Goal: Task Accomplishment & Management: Use online tool/utility

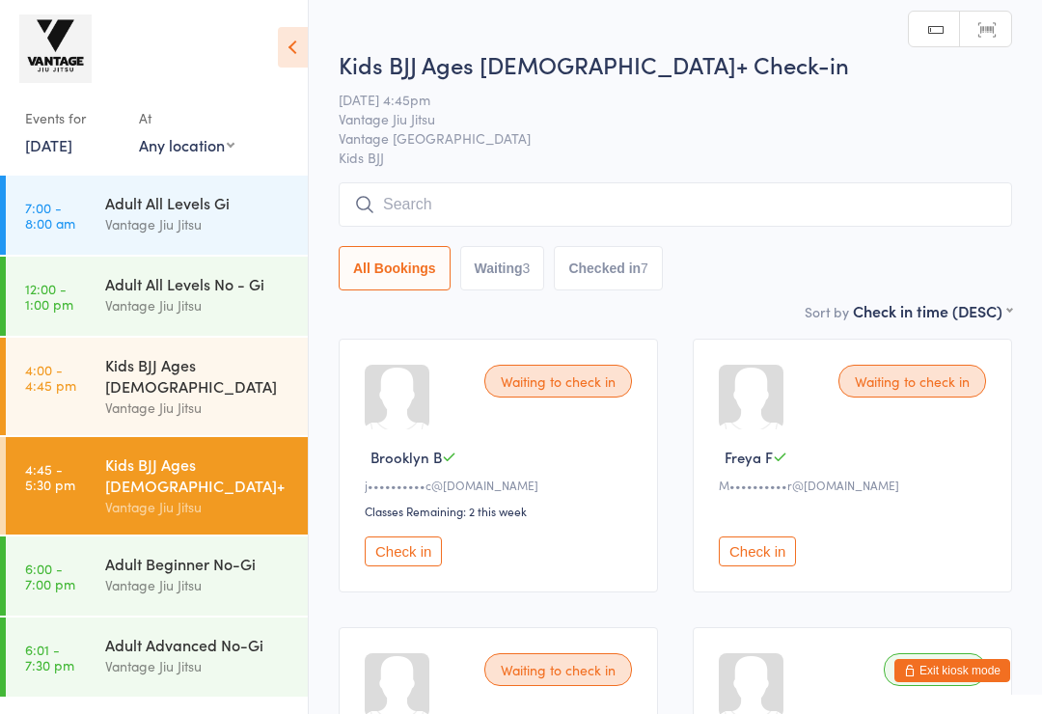
click at [204, 492] on div "Kids BJJ Ages [DEMOGRAPHIC_DATA]+ Vantage [PERSON_NAME]" at bounding box center [206, 485] width 203 height 97
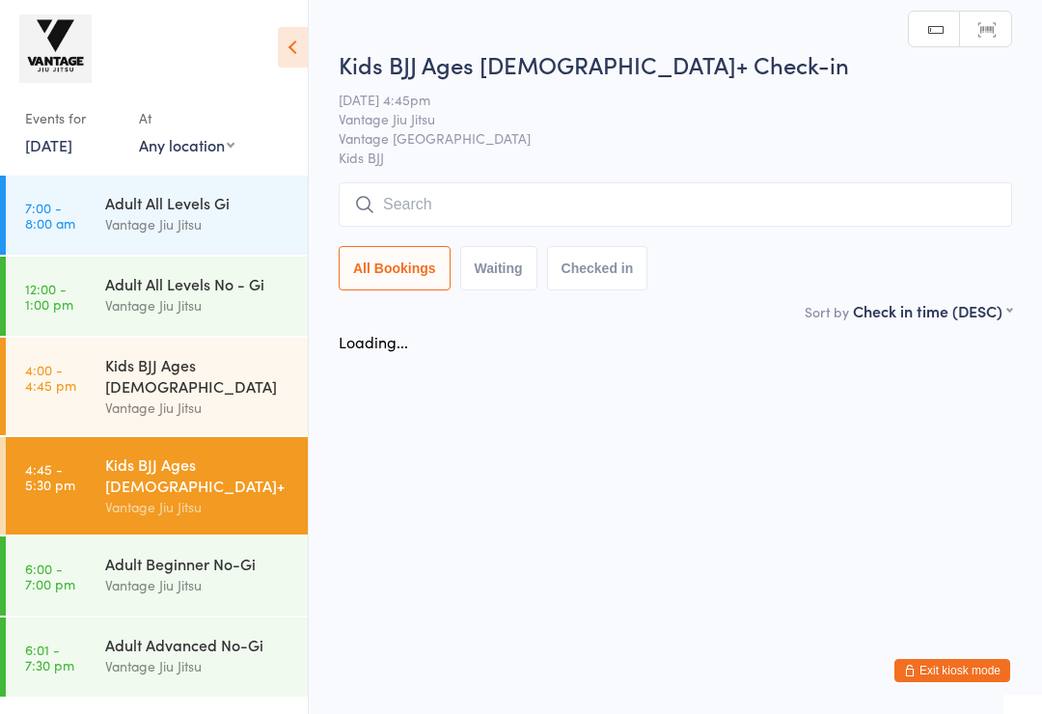
click at [212, 553] on div "Adult Beginner No-Gi" at bounding box center [198, 563] width 186 height 21
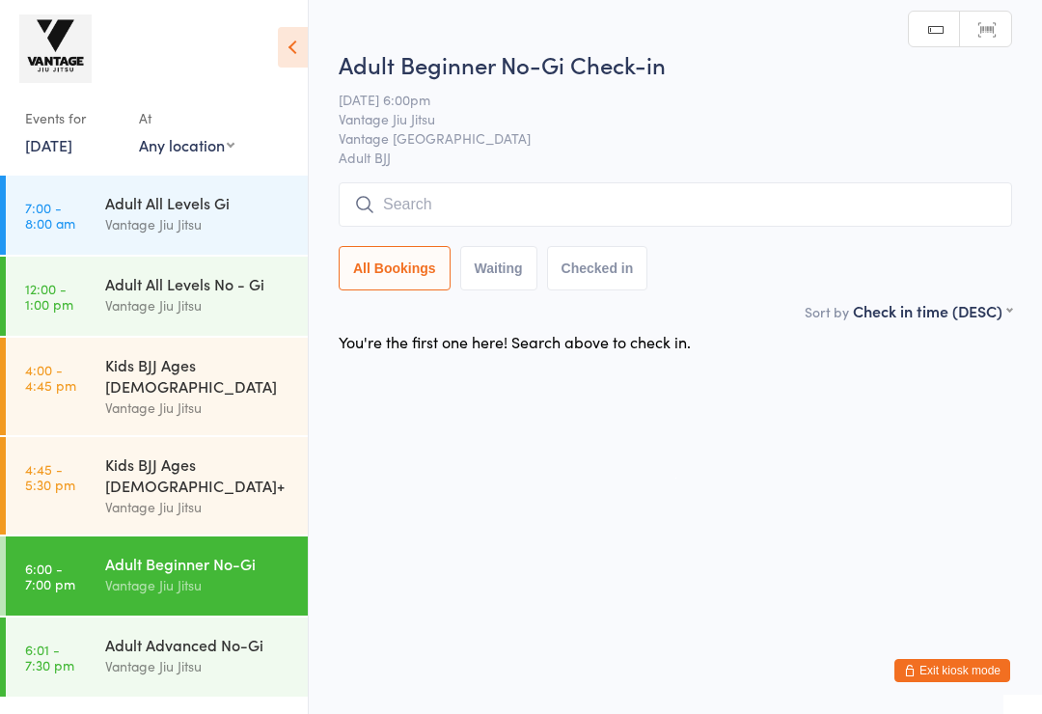
click at [465, 197] on input "search" at bounding box center [675, 204] width 673 height 44
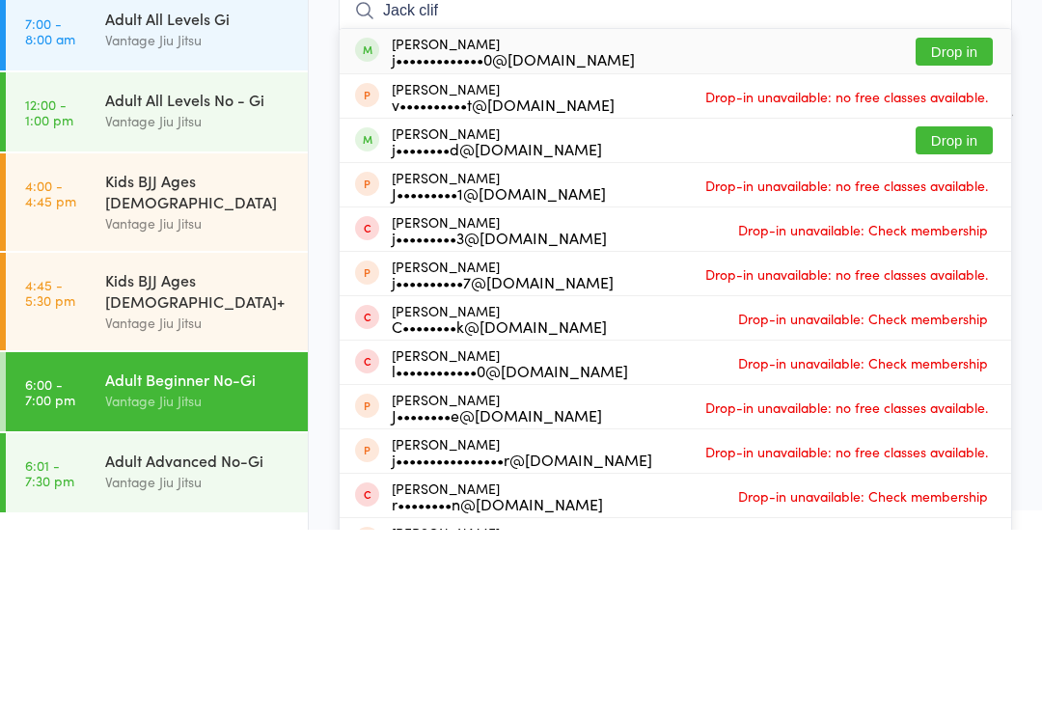
type input "Jack clif"
click at [966, 222] on button "Drop in" at bounding box center [953, 236] width 77 height 28
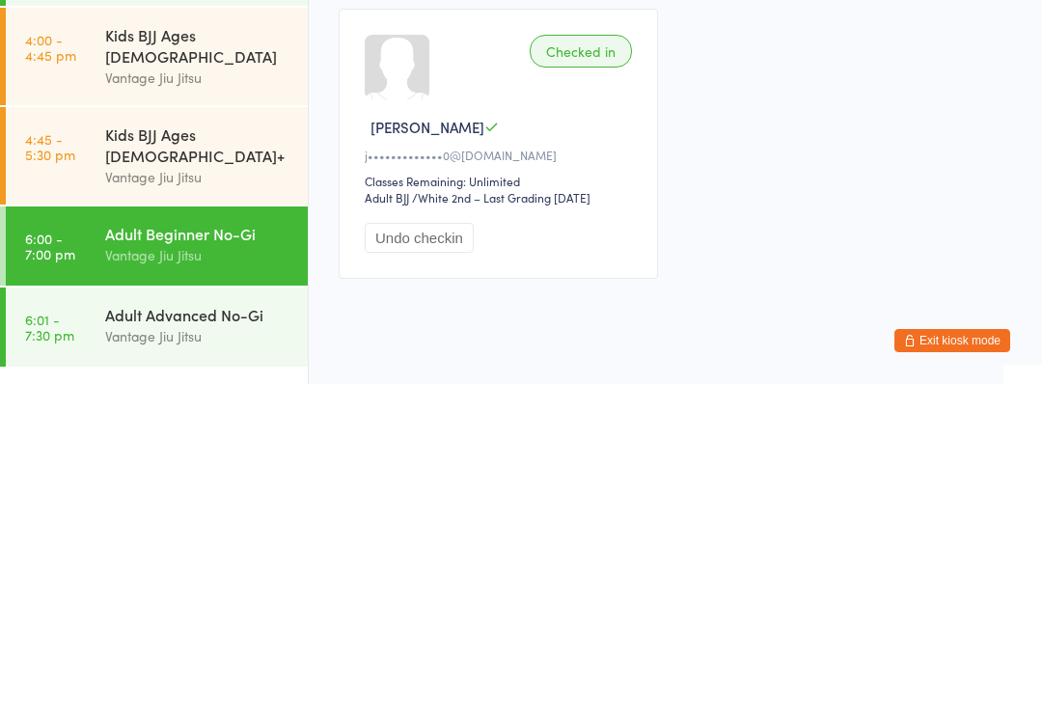
scroll to position [54, 0]
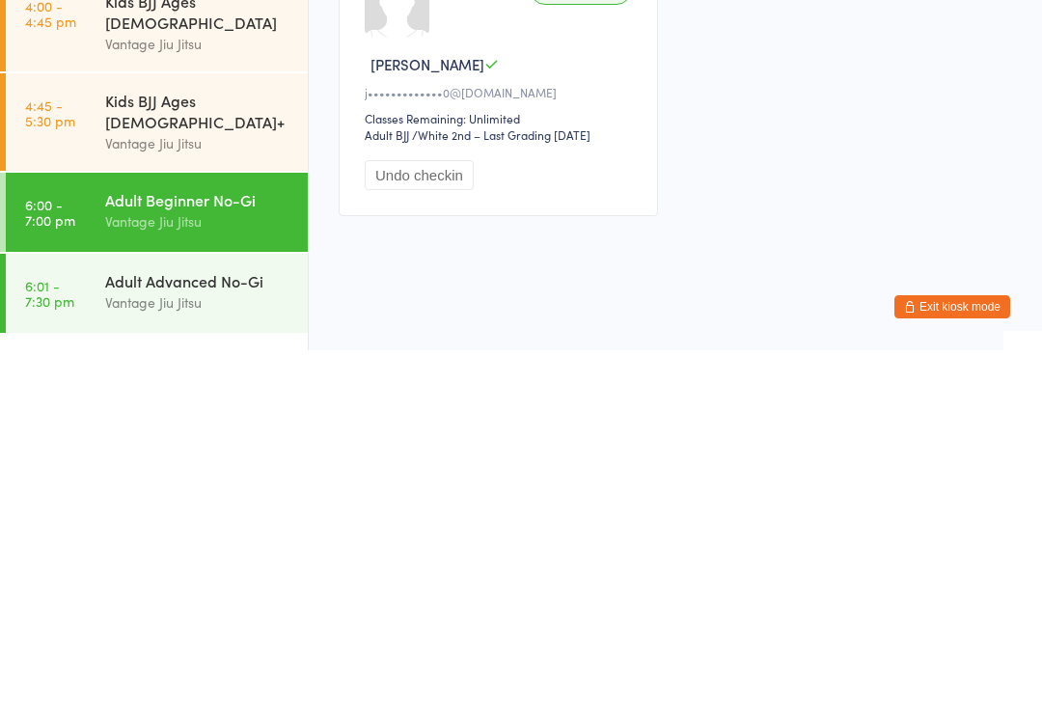
click at [231, 634] on div "Adult Advanced No-Gi" at bounding box center [198, 644] width 186 height 21
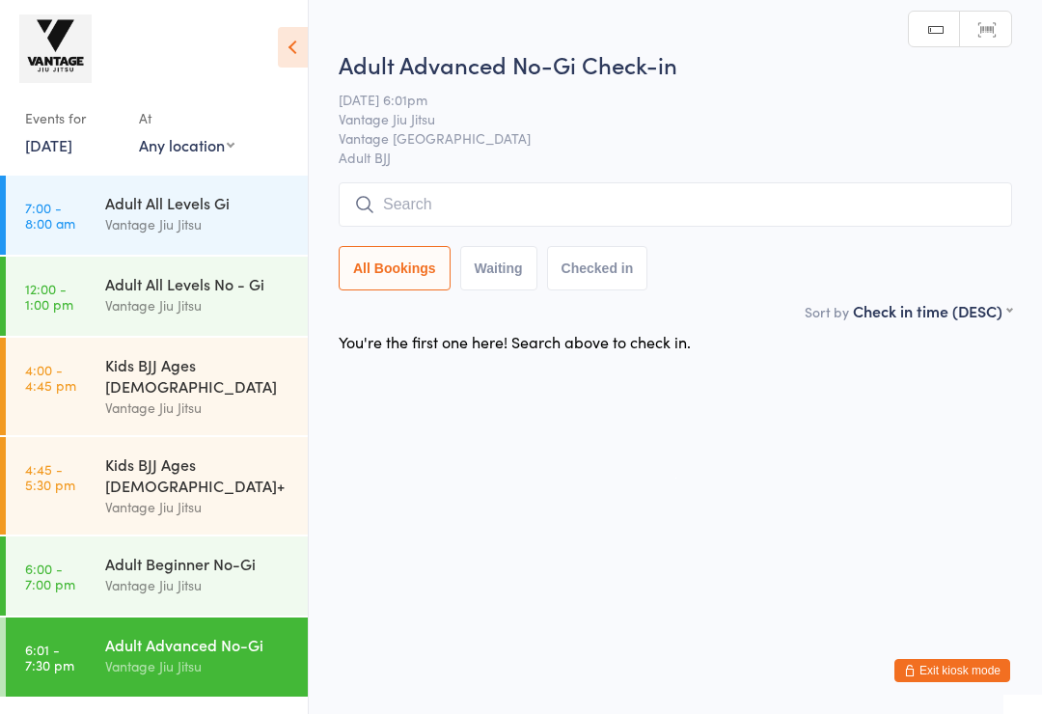
click at [511, 205] on input "search" at bounding box center [675, 204] width 673 height 44
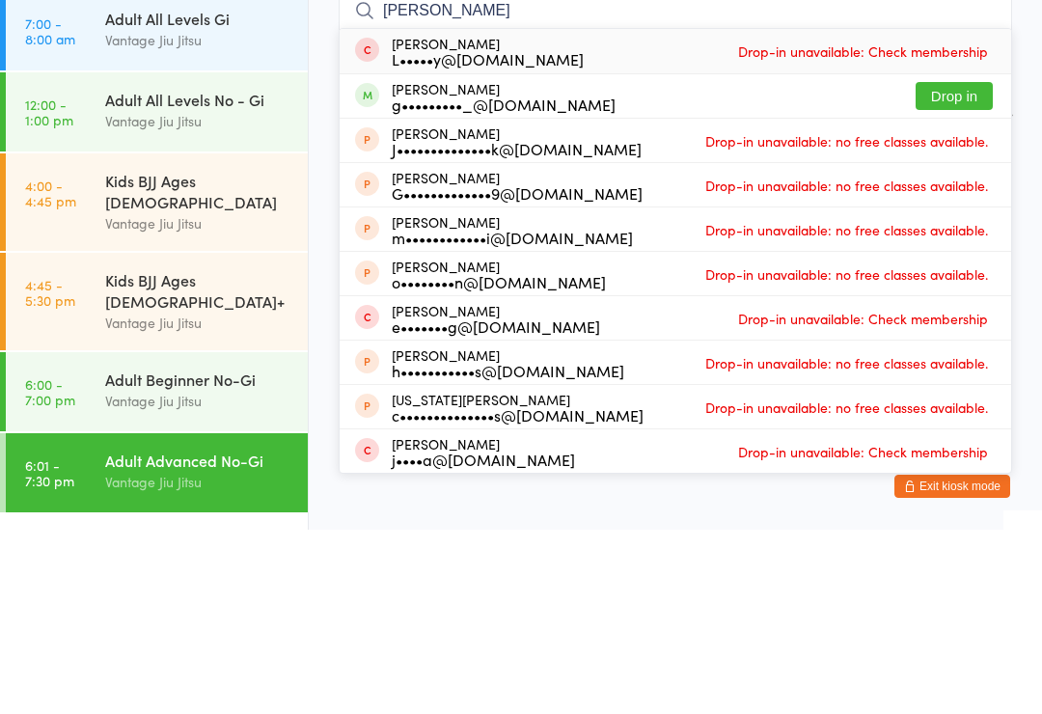
type input "[PERSON_NAME]"
click at [955, 266] on button "Drop in" at bounding box center [953, 280] width 77 height 28
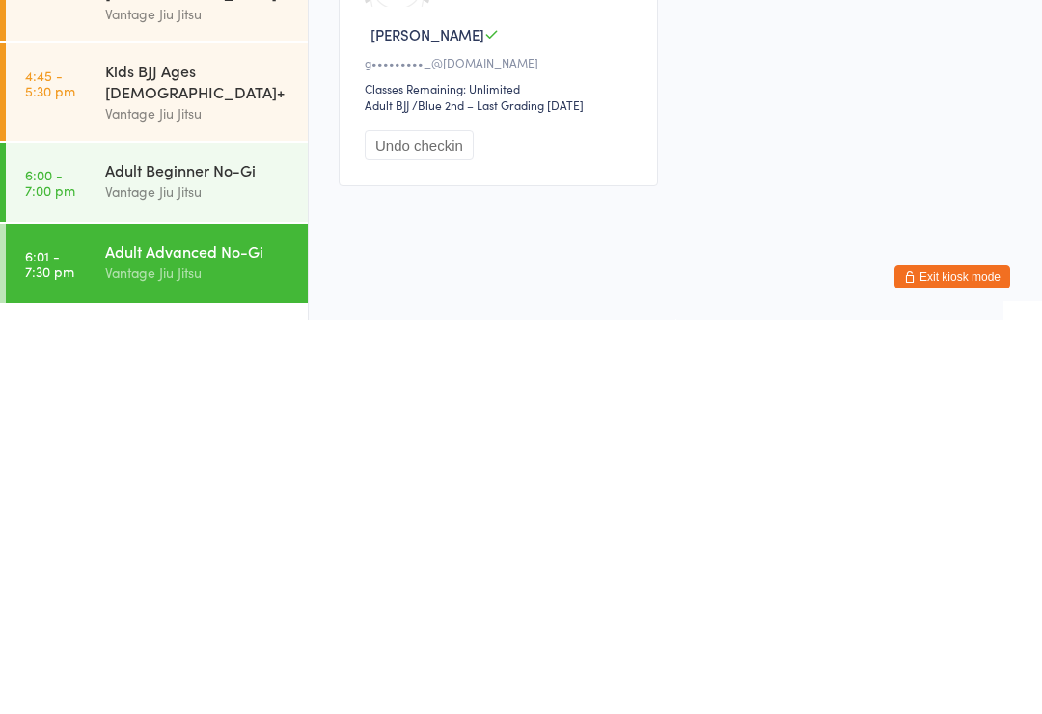
scroll to position [54, 0]
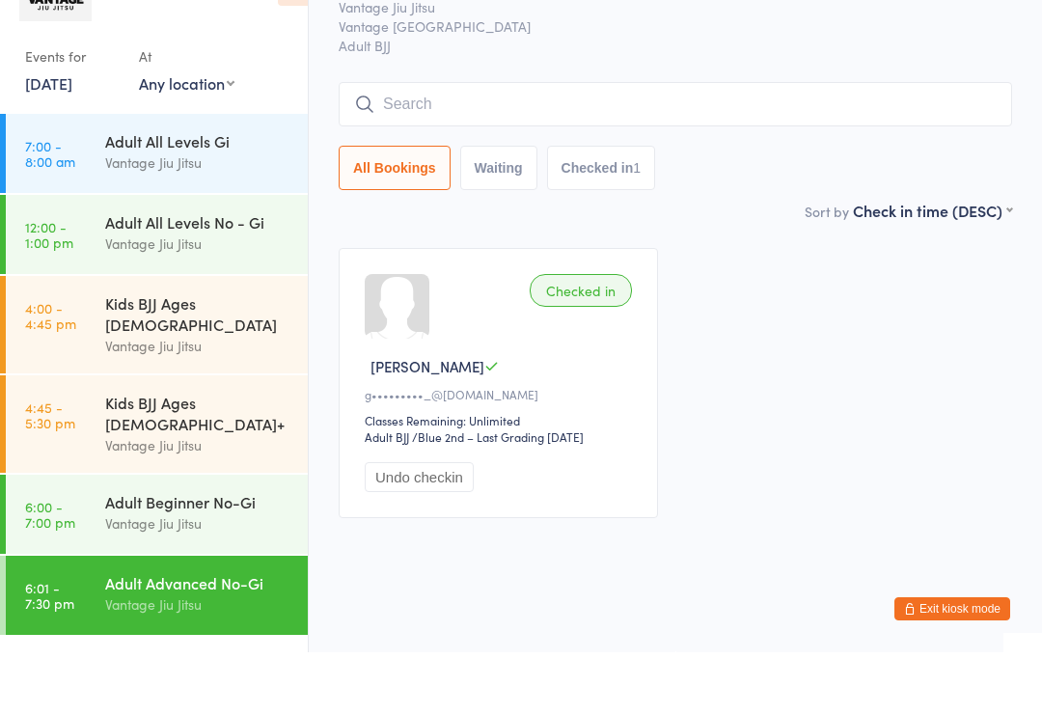
click at [599, 144] on input "search" at bounding box center [675, 166] width 673 height 44
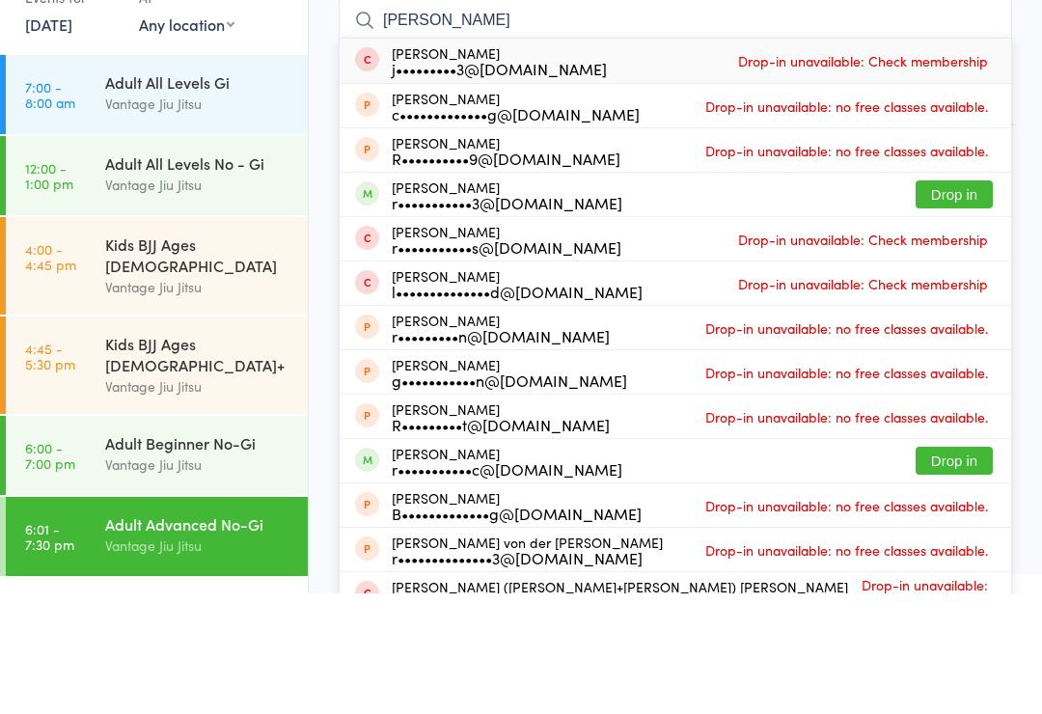
type input "[PERSON_NAME]"
click at [936, 301] on button "Drop in" at bounding box center [953, 315] width 77 height 28
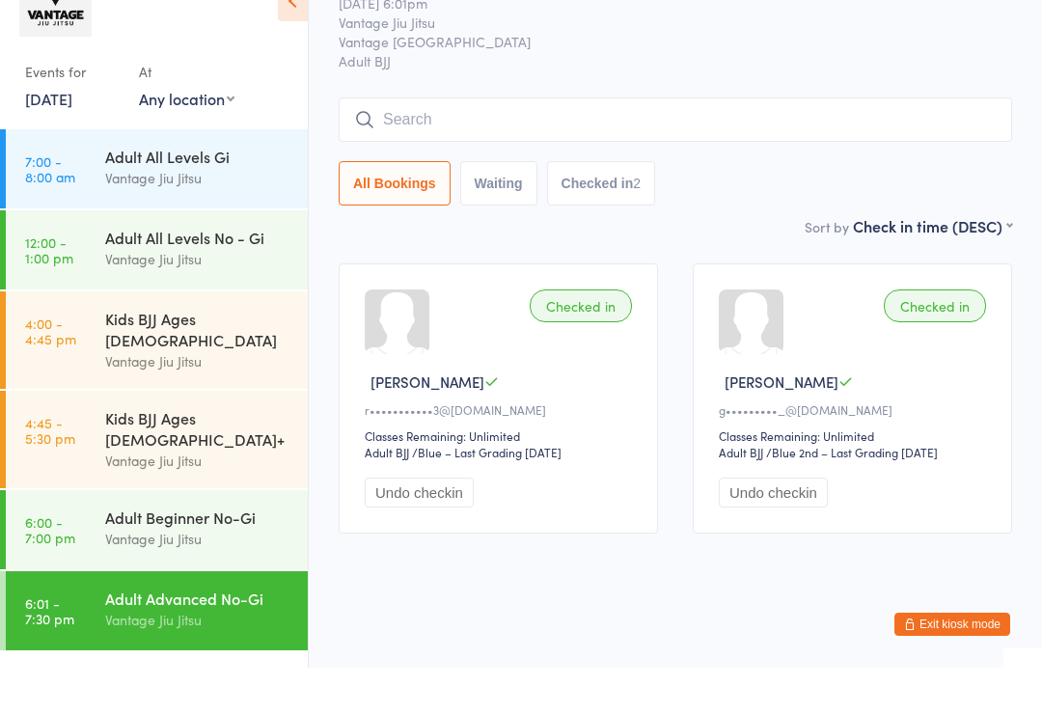
click at [694, 144] on input "search" at bounding box center [675, 166] width 673 height 44
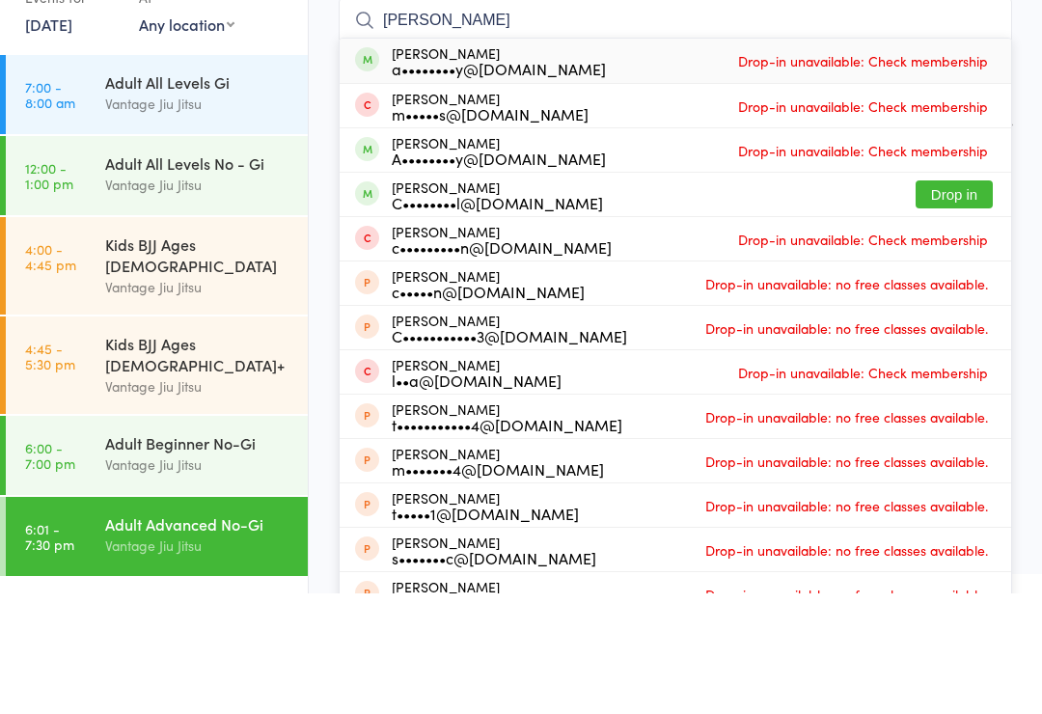
type input "[PERSON_NAME]"
click at [962, 301] on button "Drop in" at bounding box center [953, 315] width 77 height 28
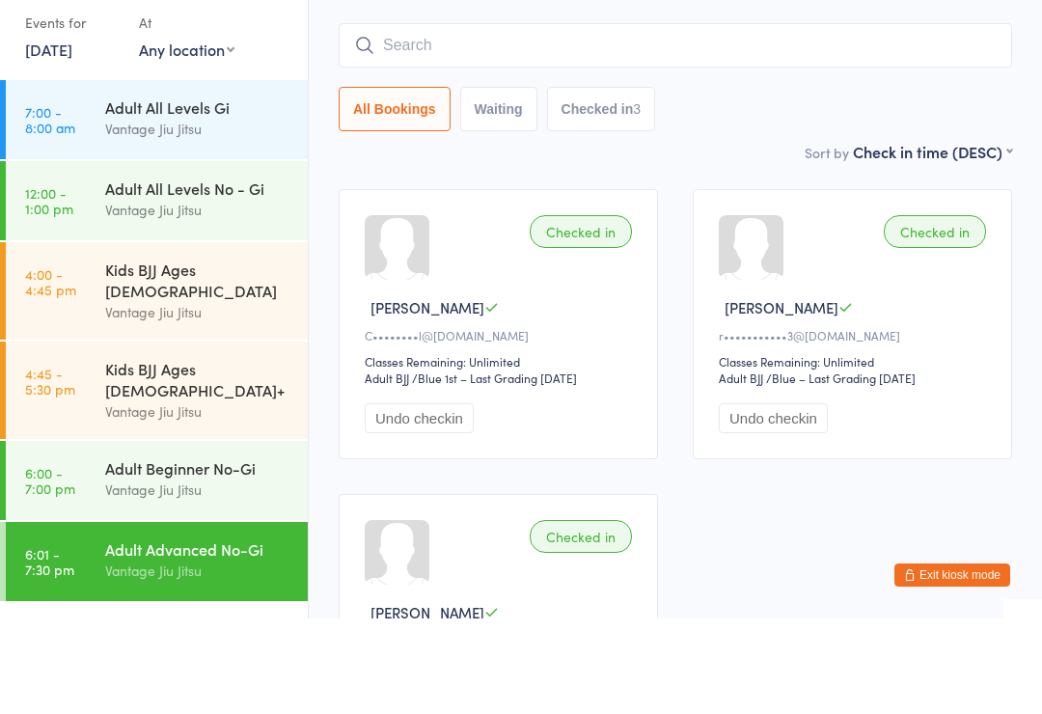
click at [639, 119] on input "search" at bounding box center [675, 141] width 673 height 44
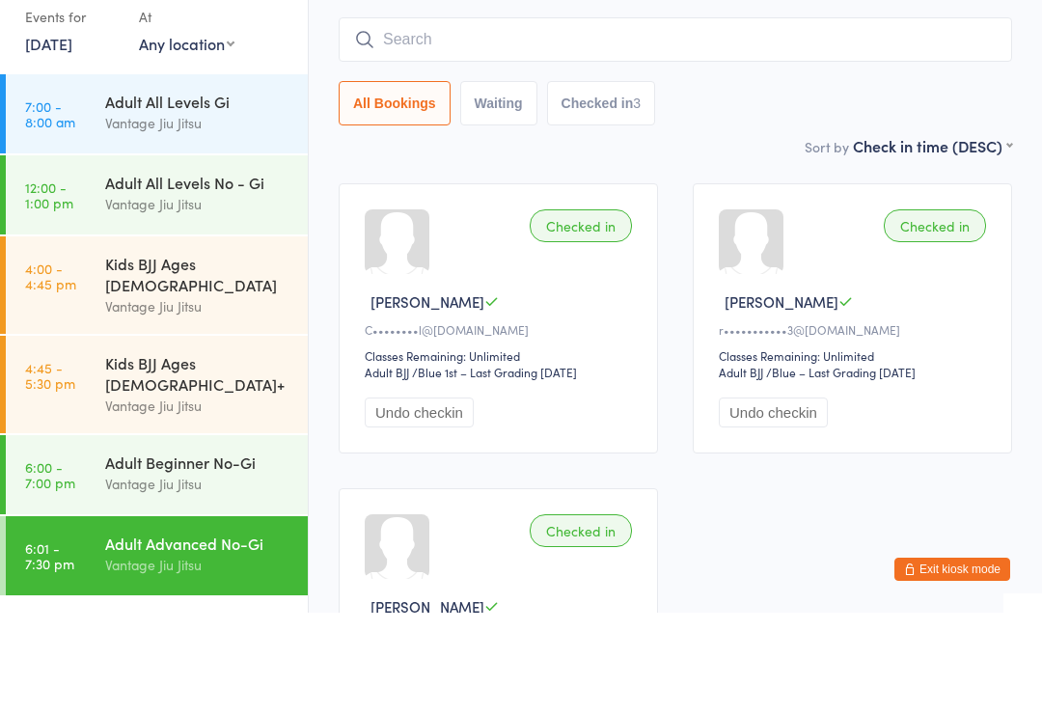
click at [683, 119] on input "search" at bounding box center [675, 141] width 673 height 44
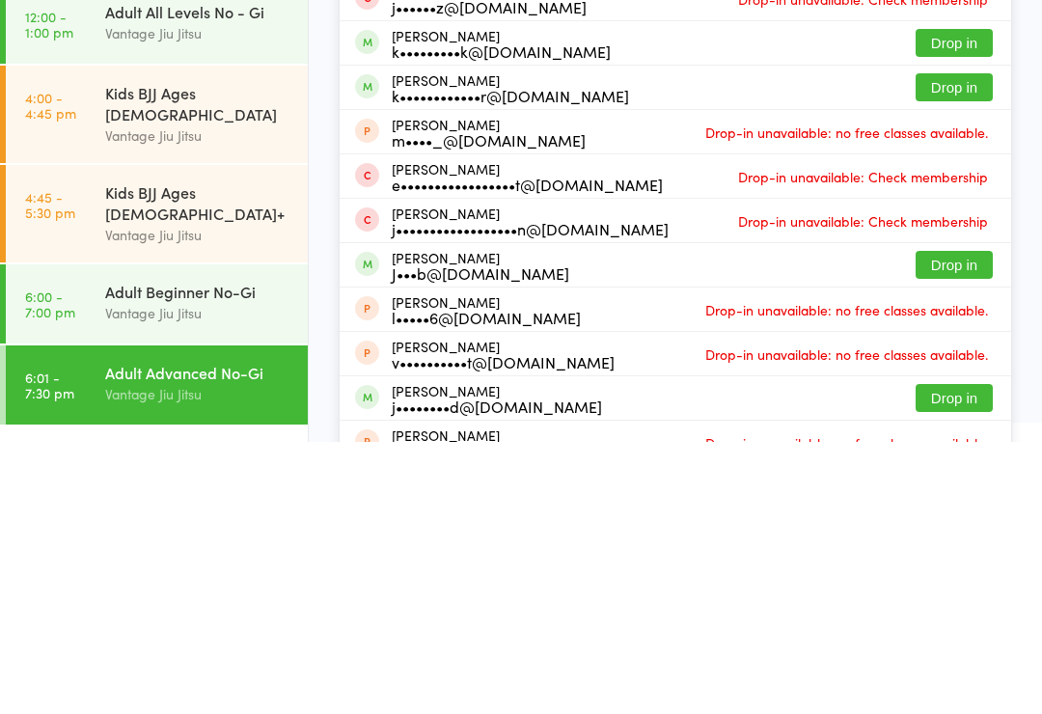
type input "[PERSON_NAME]"
click at [941, 523] on button "Drop in" at bounding box center [953, 537] width 77 height 28
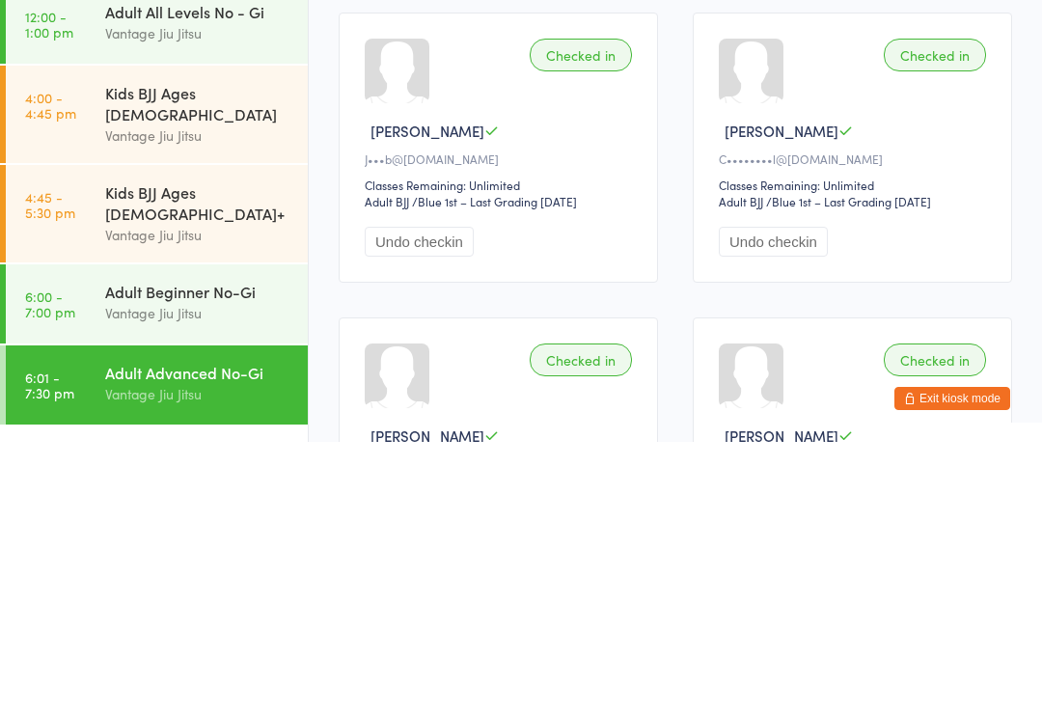
click at [965, 311] on div "Checked in [PERSON_NAME]•••b@[DOMAIN_NAME] Classes Remaining: Unlimited Adult B…" at bounding box center [675, 572] width 708 height 610
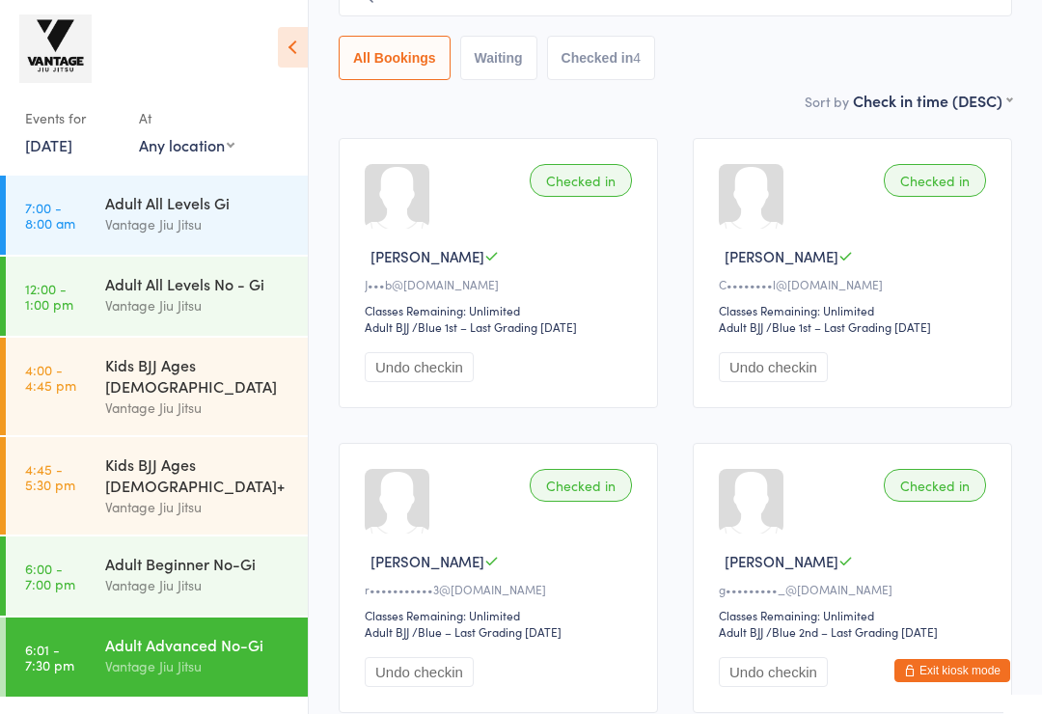
scroll to position [336, 0]
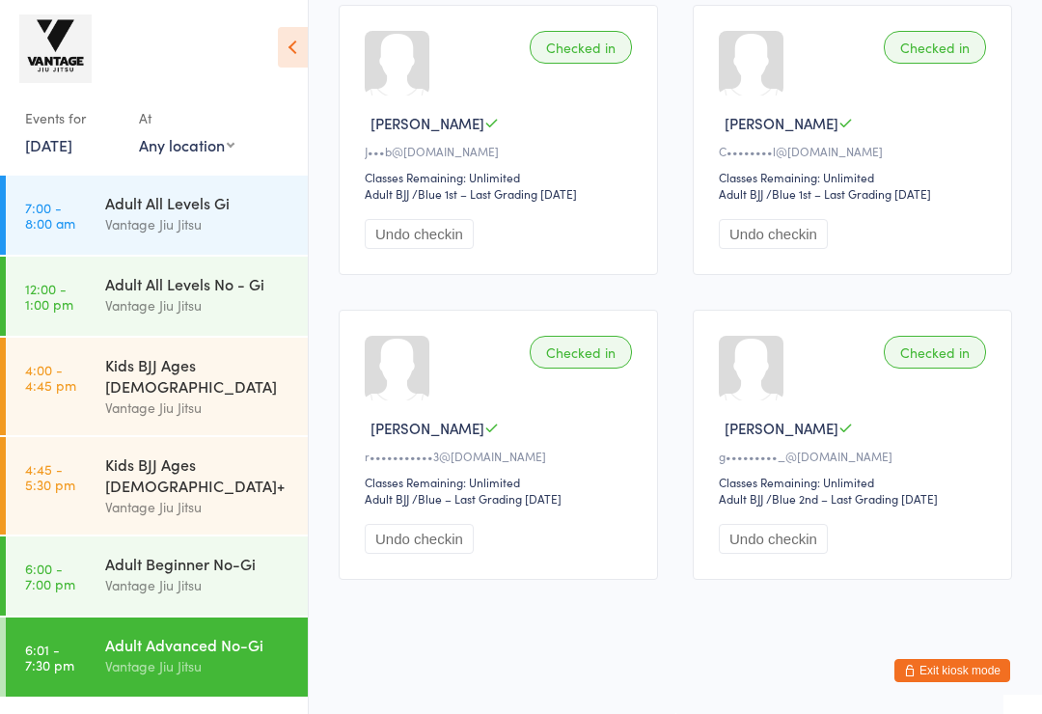
click at [108, 574] on div "Vantage Jiu Jitsu" at bounding box center [198, 585] width 186 height 22
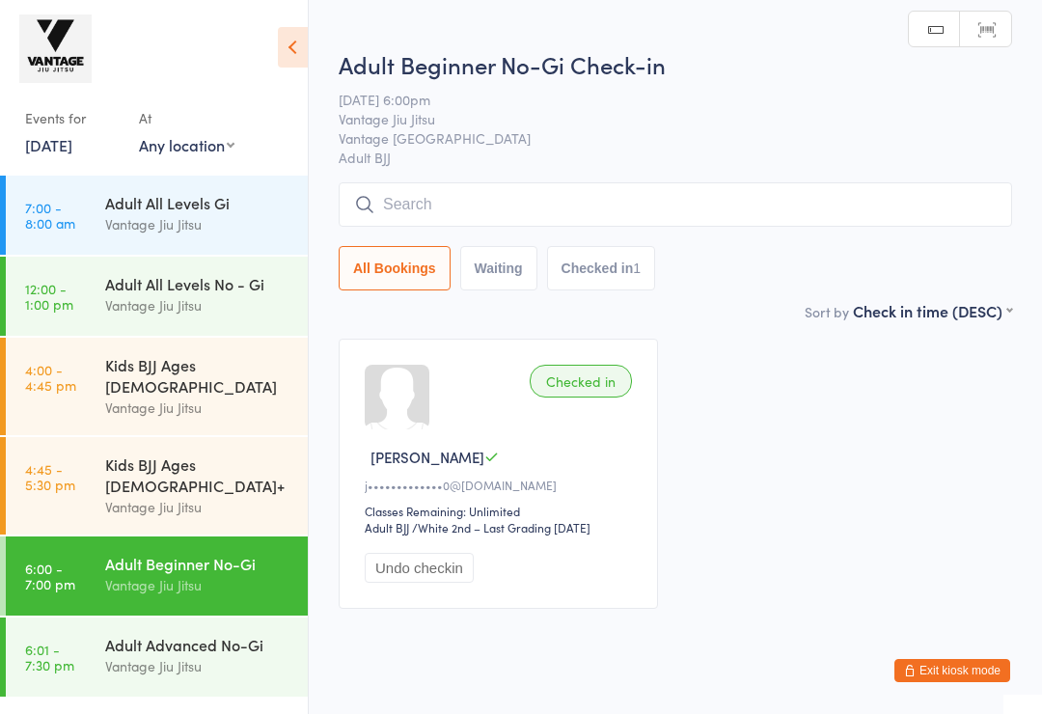
click at [139, 634] on div "Adult Advanced No-Gi" at bounding box center [198, 644] width 186 height 21
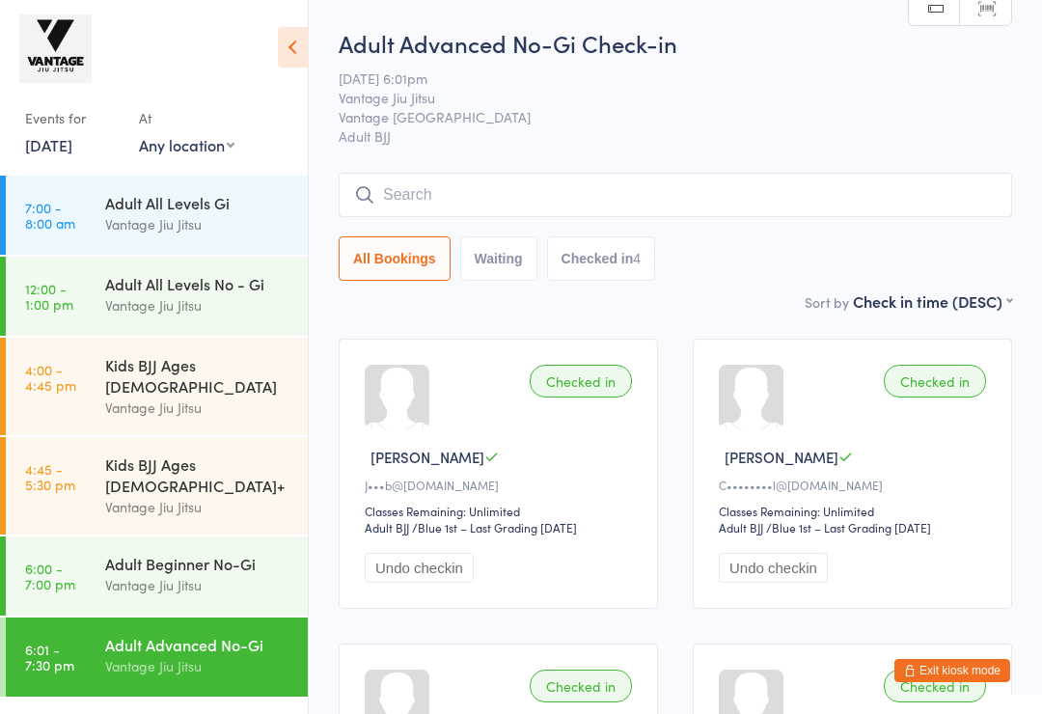
click at [869, 207] on input "search" at bounding box center [675, 195] width 673 height 44
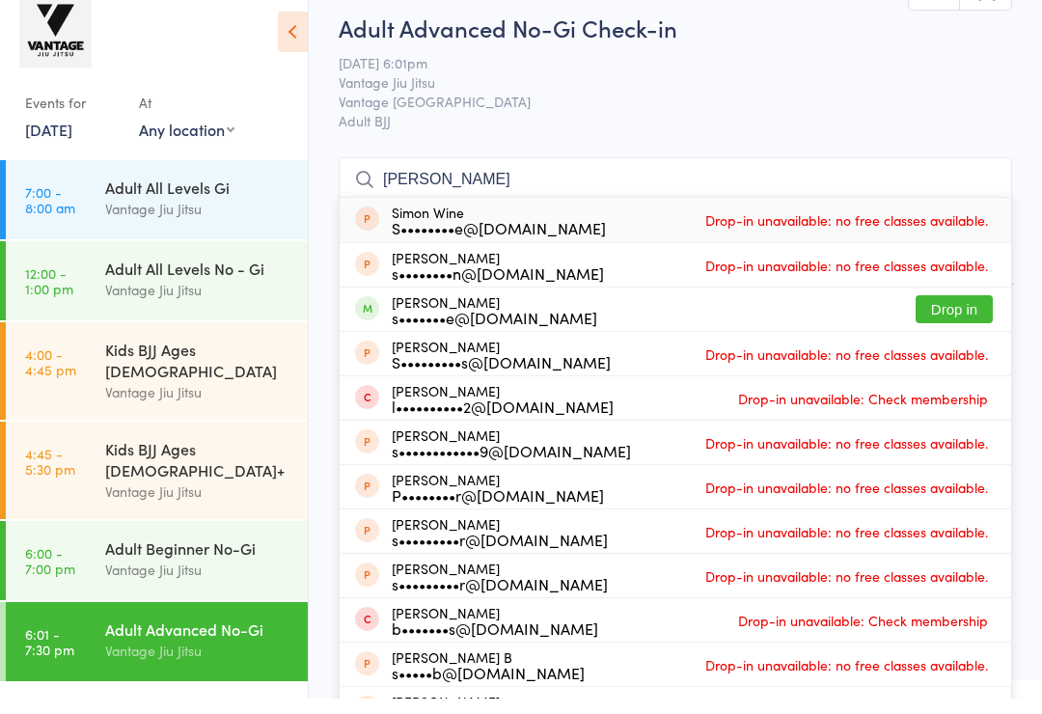
type input "[PERSON_NAME]"
click at [965, 311] on button "Drop in" at bounding box center [953, 325] width 77 height 28
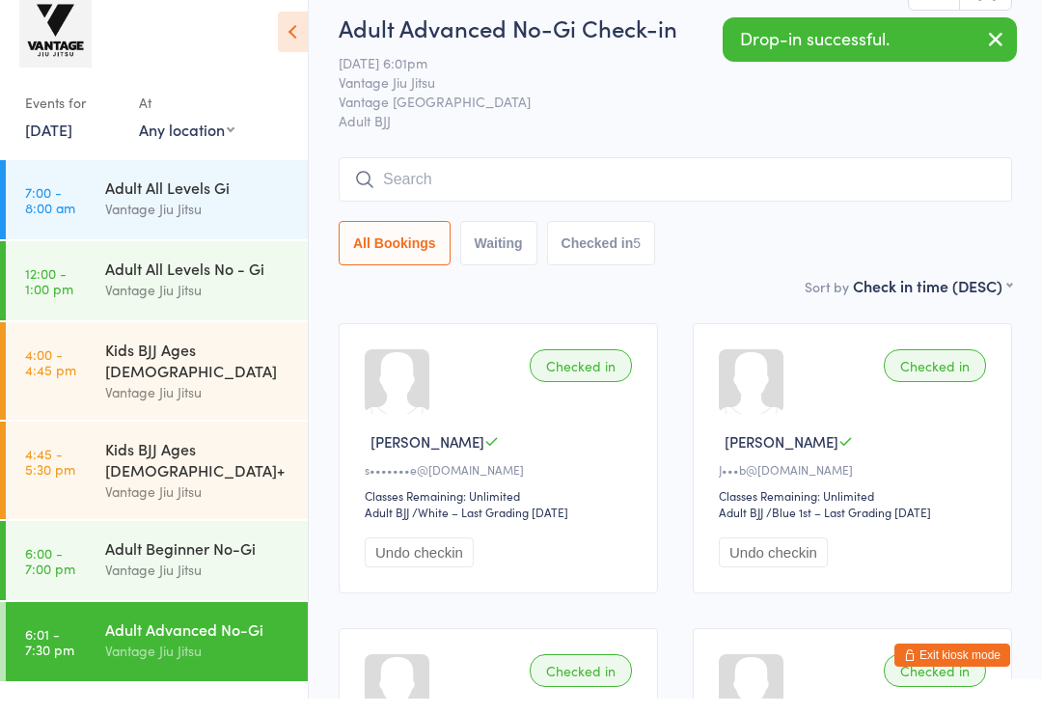
click at [997, 42] on icon "button" at bounding box center [995, 54] width 23 height 24
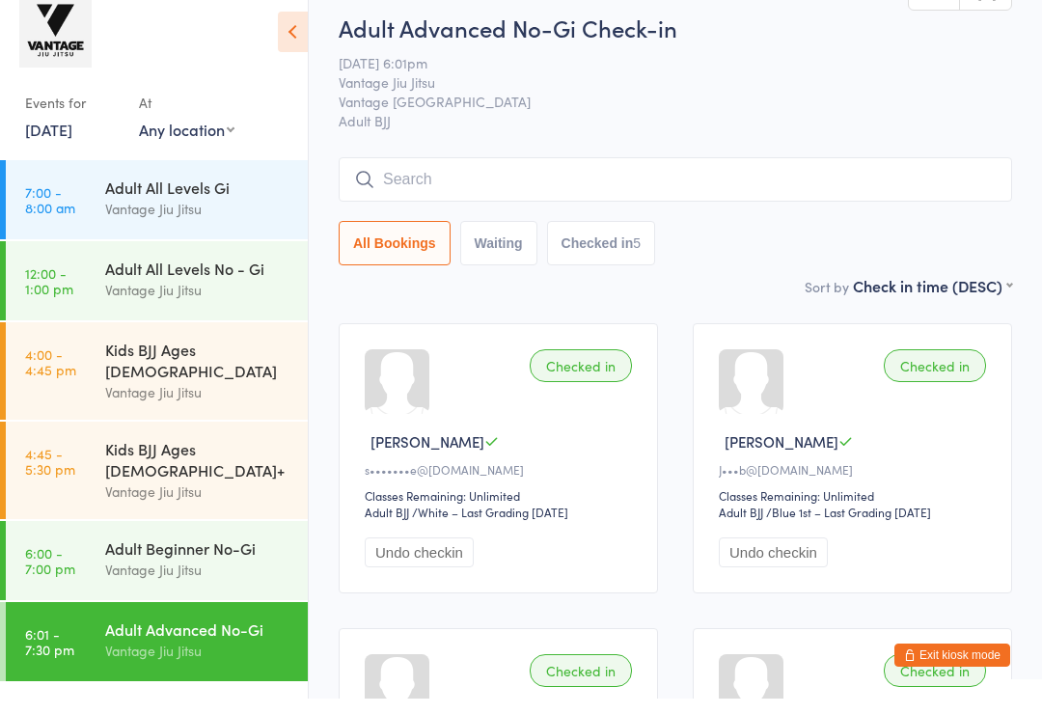
scroll to position [15, 0]
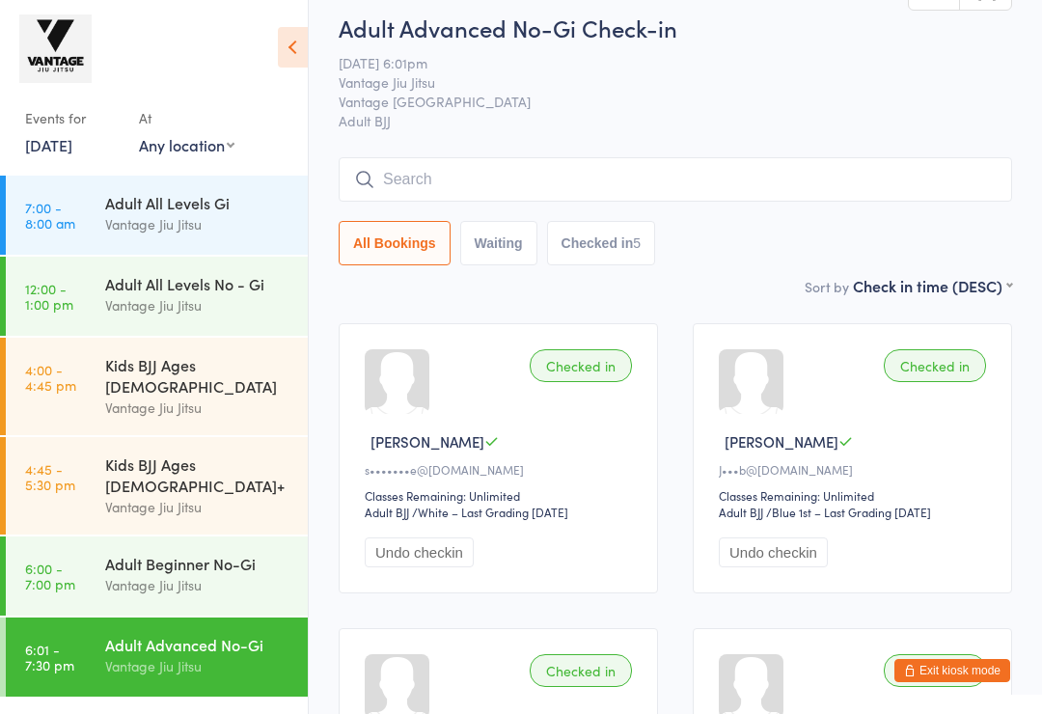
click at [194, 574] on div "Vantage Jiu Jitsu" at bounding box center [198, 585] width 186 height 22
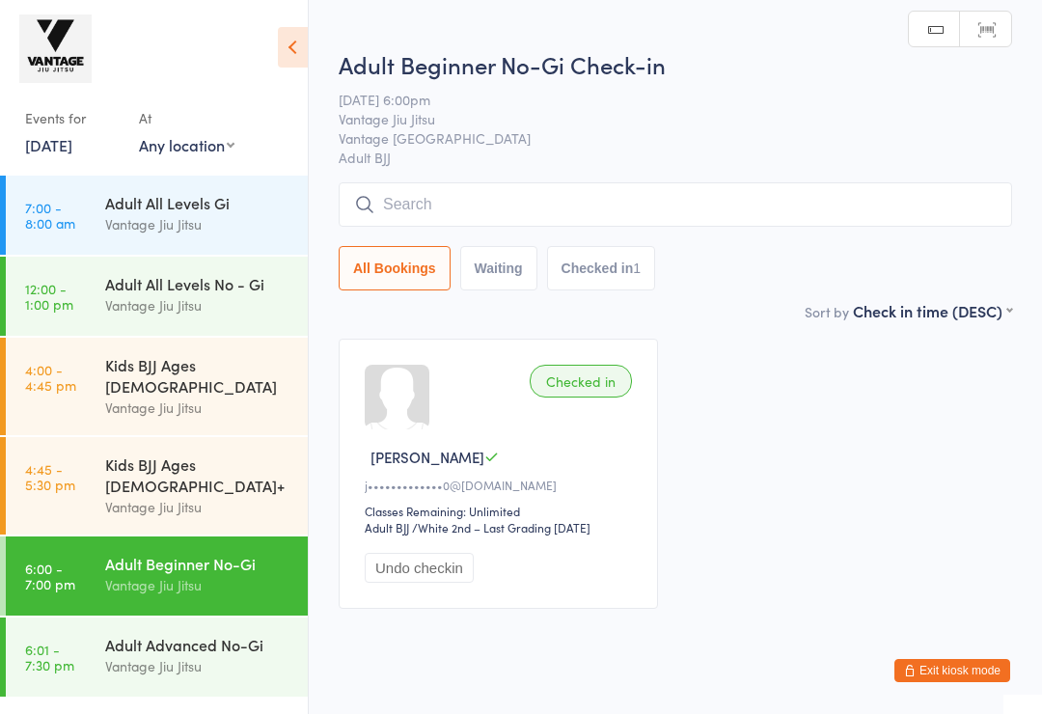
click at [174, 634] on div "Adult Advanced No-Gi" at bounding box center [198, 644] width 186 height 21
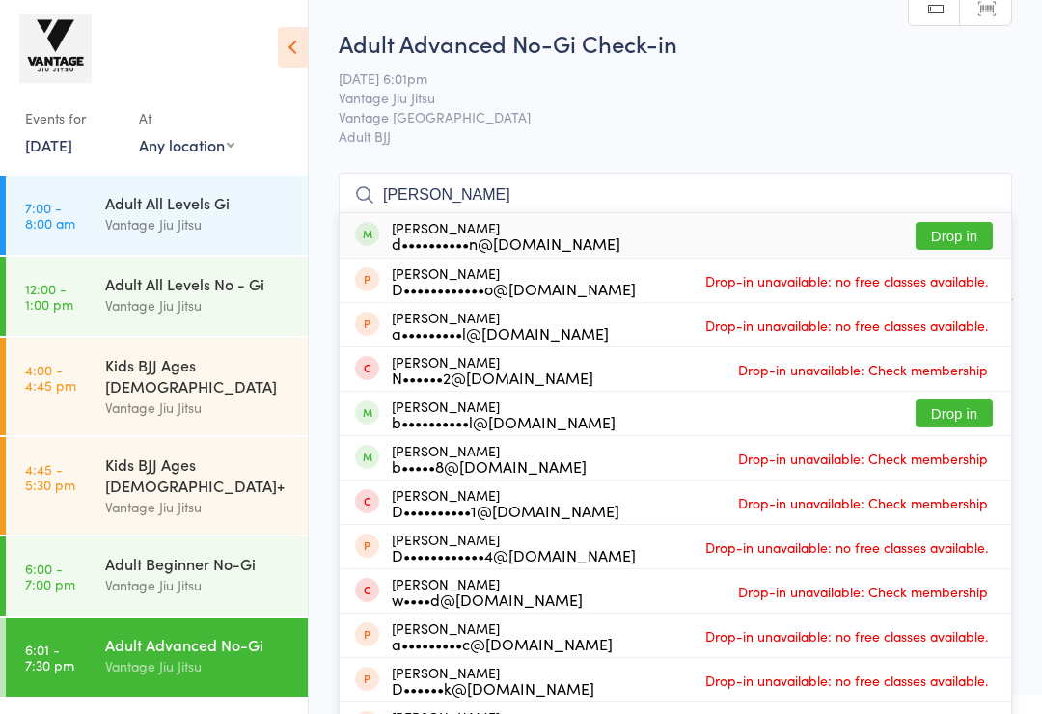
type input "[PERSON_NAME]"
click at [947, 235] on button "Drop in" at bounding box center [953, 236] width 77 height 28
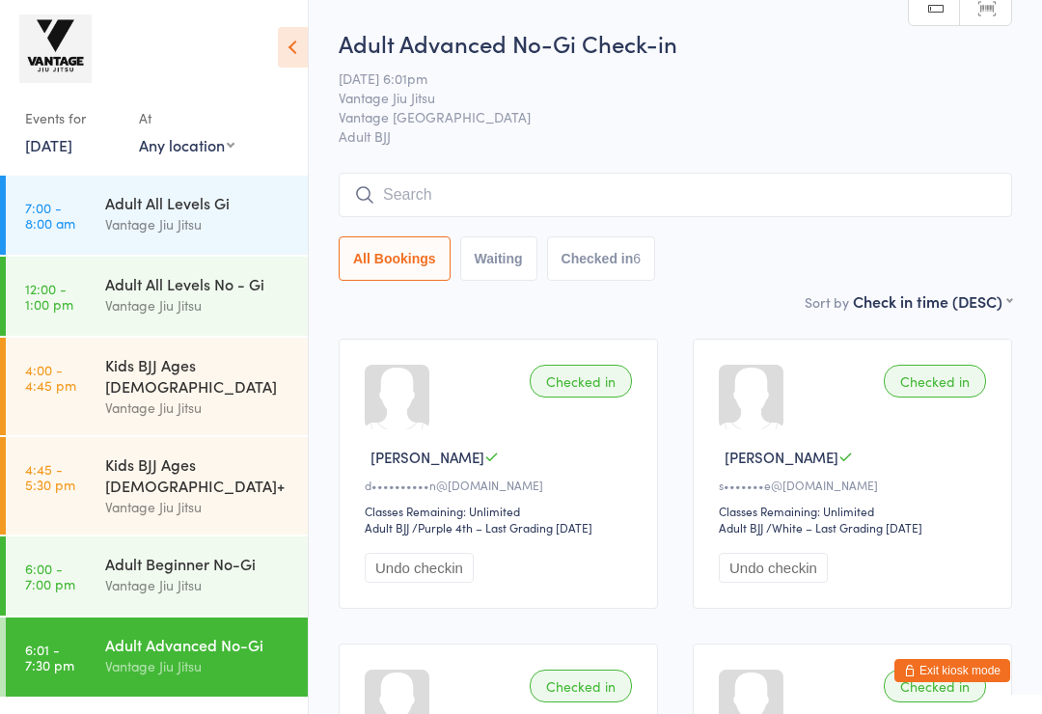
click at [558, 206] on input "search" at bounding box center [675, 195] width 673 height 44
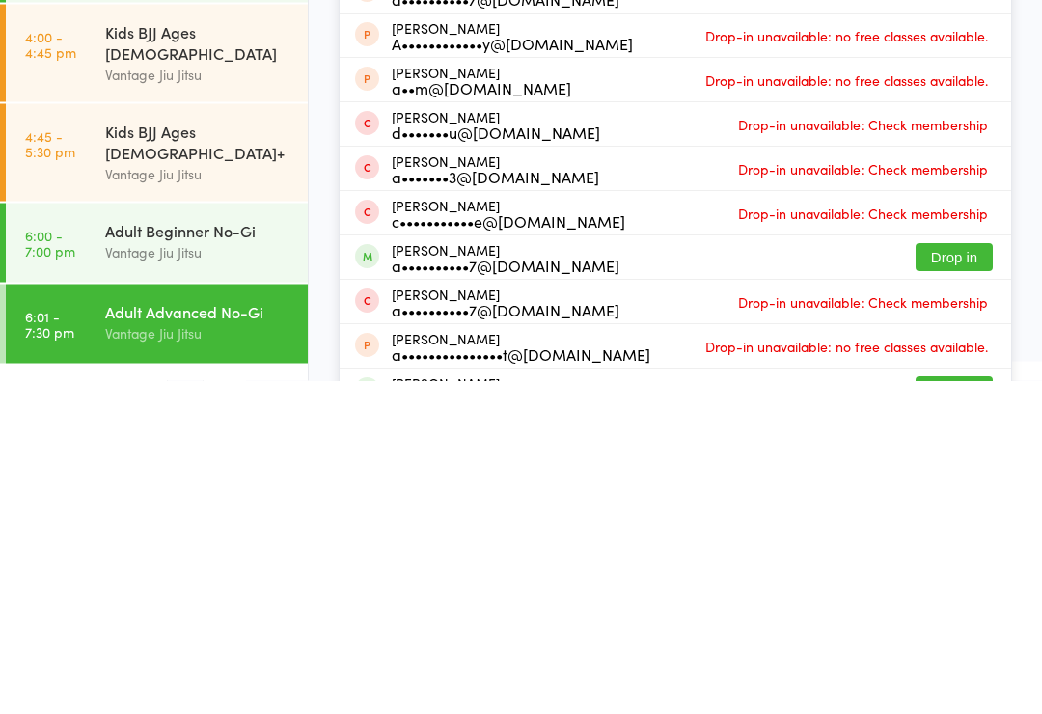
type input "[PERSON_NAME]"
click at [965, 577] on button "Drop in" at bounding box center [953, 591] width 77 height 28
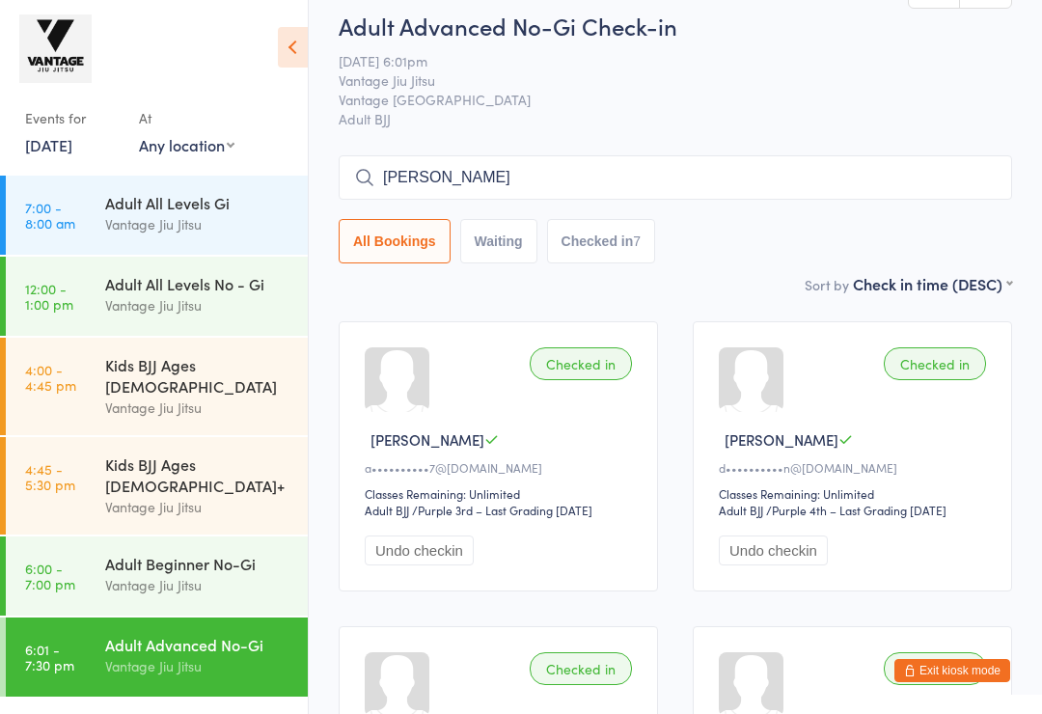
scroll to position [15, 0]
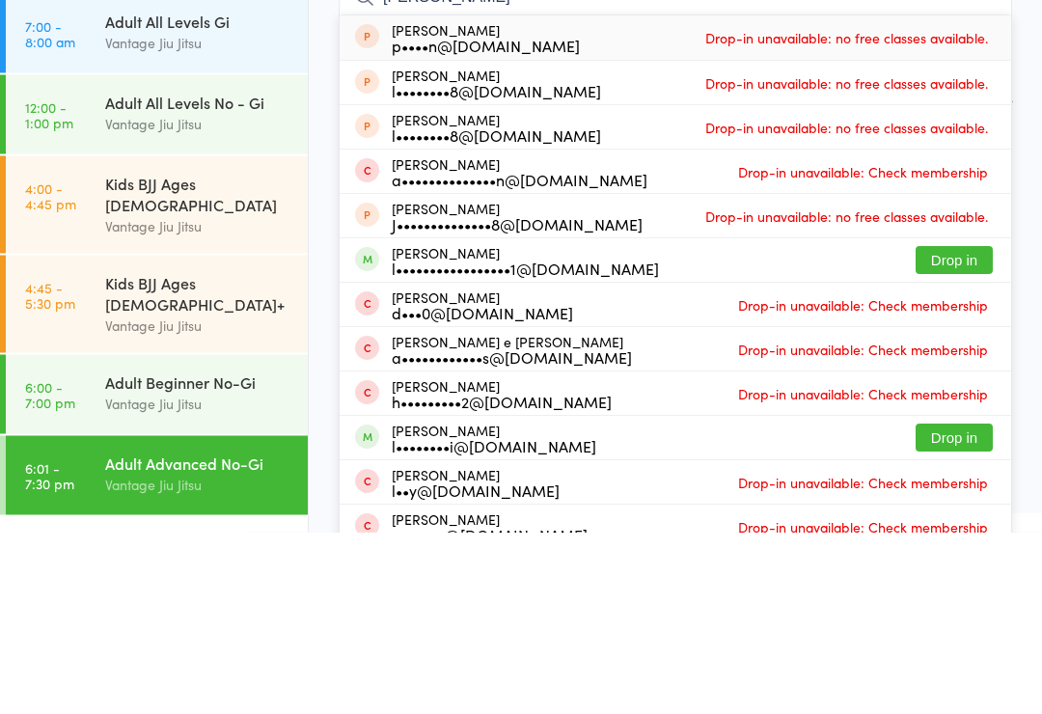
type input "[PERSON_NAME]"
click at [959, 428] on button "Drop in" at bounding box center [953, 442] width 77 height 28
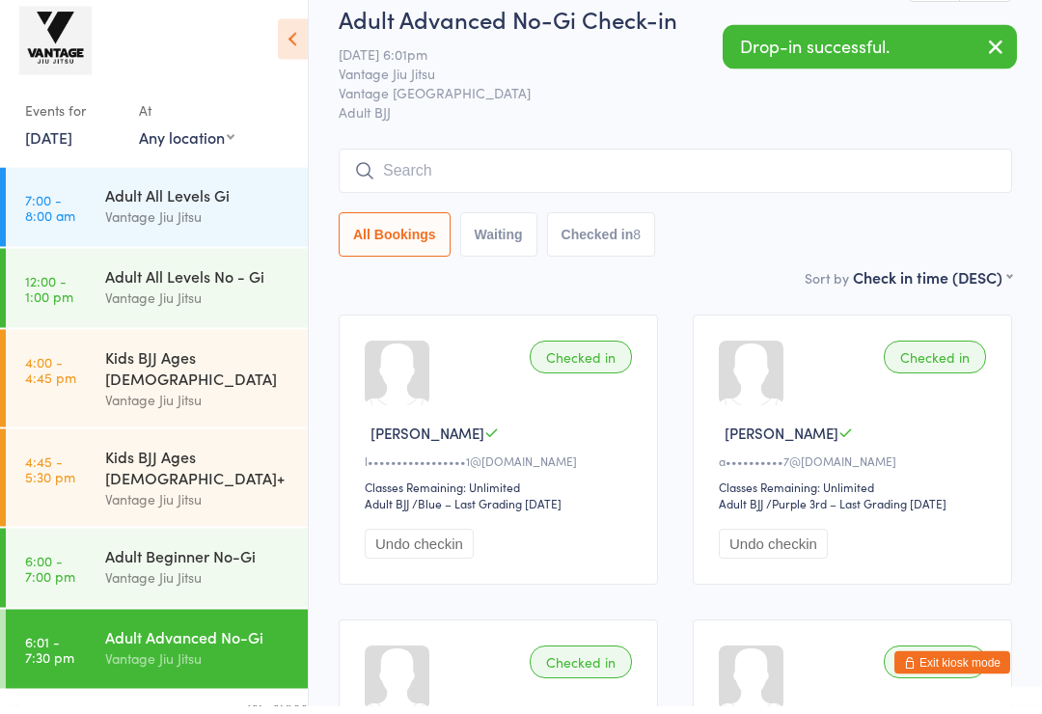
scroll to position [0, 0]
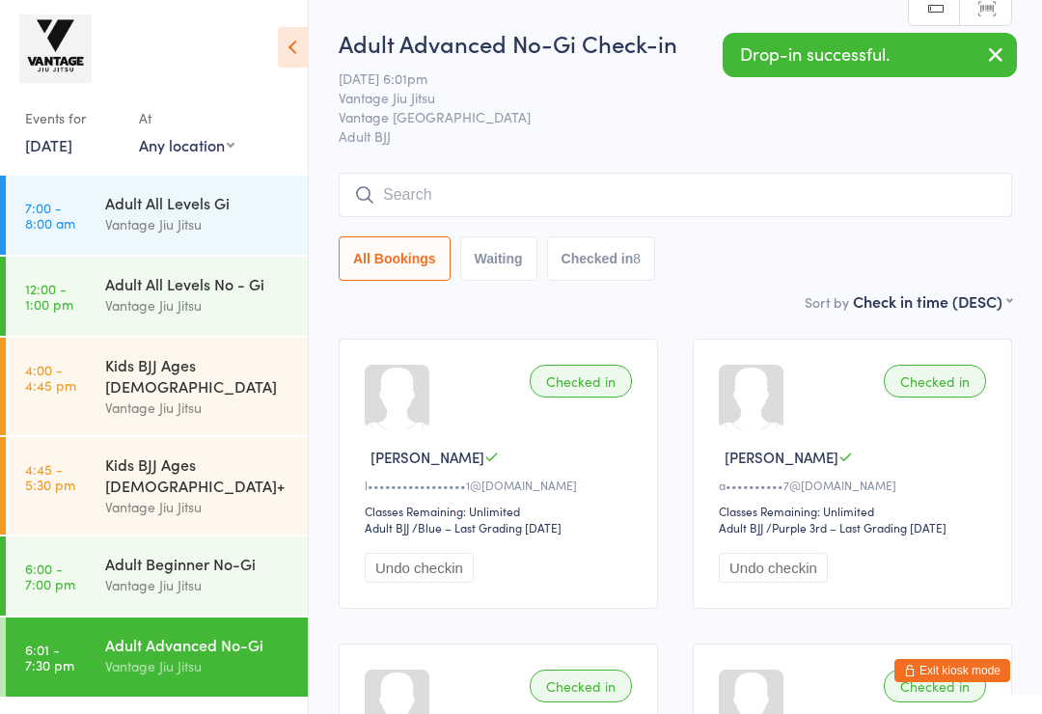
click at [72, 155] on link "[DATE]" at bounding box center [48, 144] width 47 height 21
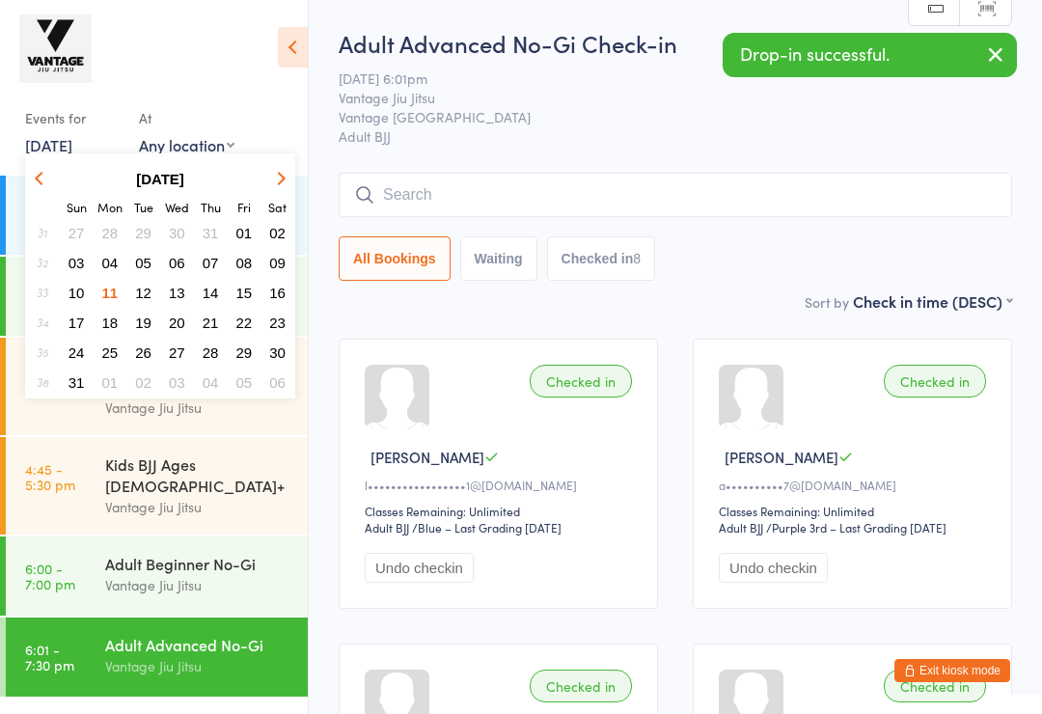
click at [282, 268] on span "09" at bounding box center [277, 263] width 16 height 16
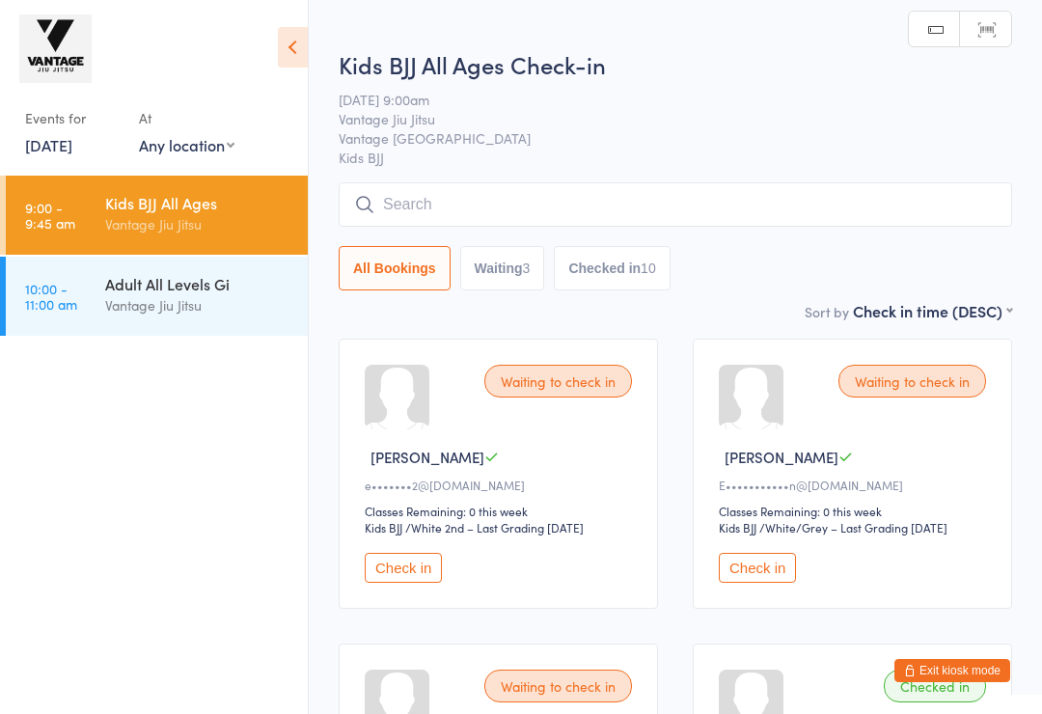
click at [216, 303] on div "Vantage Jiu Jitsu" at bounding box center [198, 305] width 186 height 22
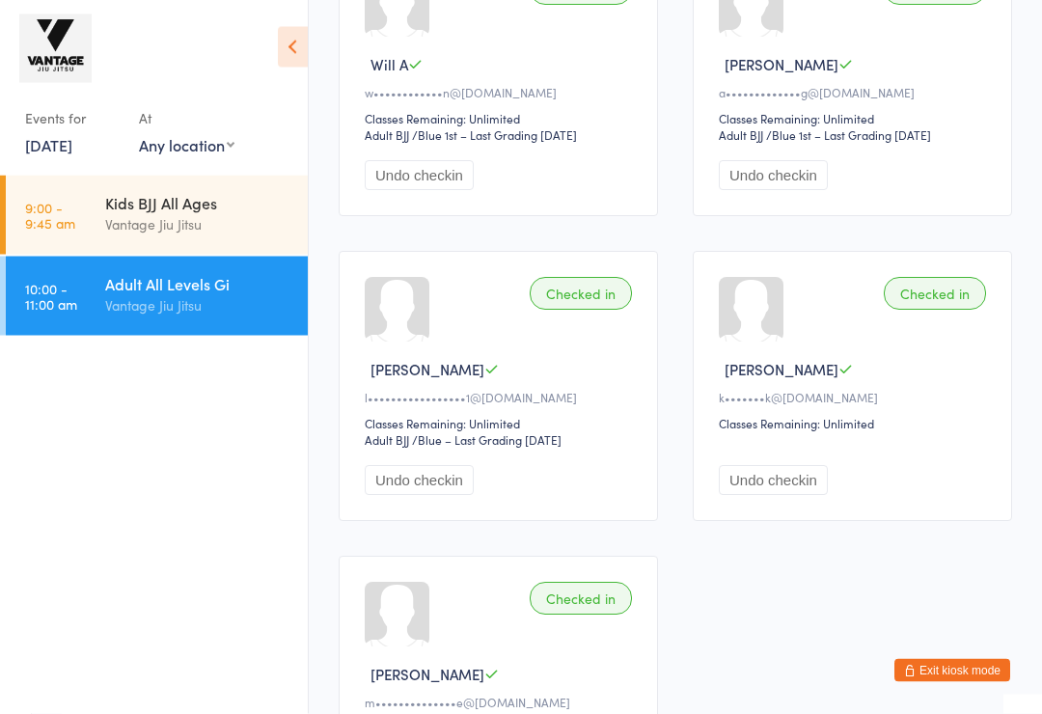
scroll to position [1307, 0]
click at [72, 155] on link "[DATE]" at bounding box center [48, 144] width 47 height 21
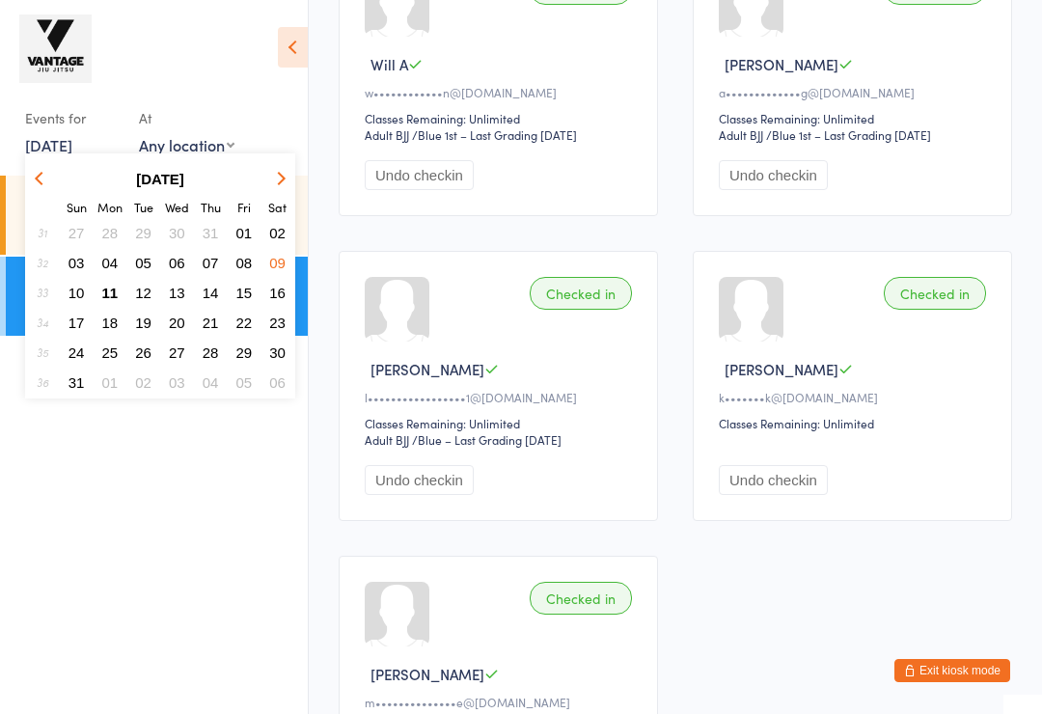
click at [254, 269] on button "08" at bounding box center [245, 263] width 30 height 26
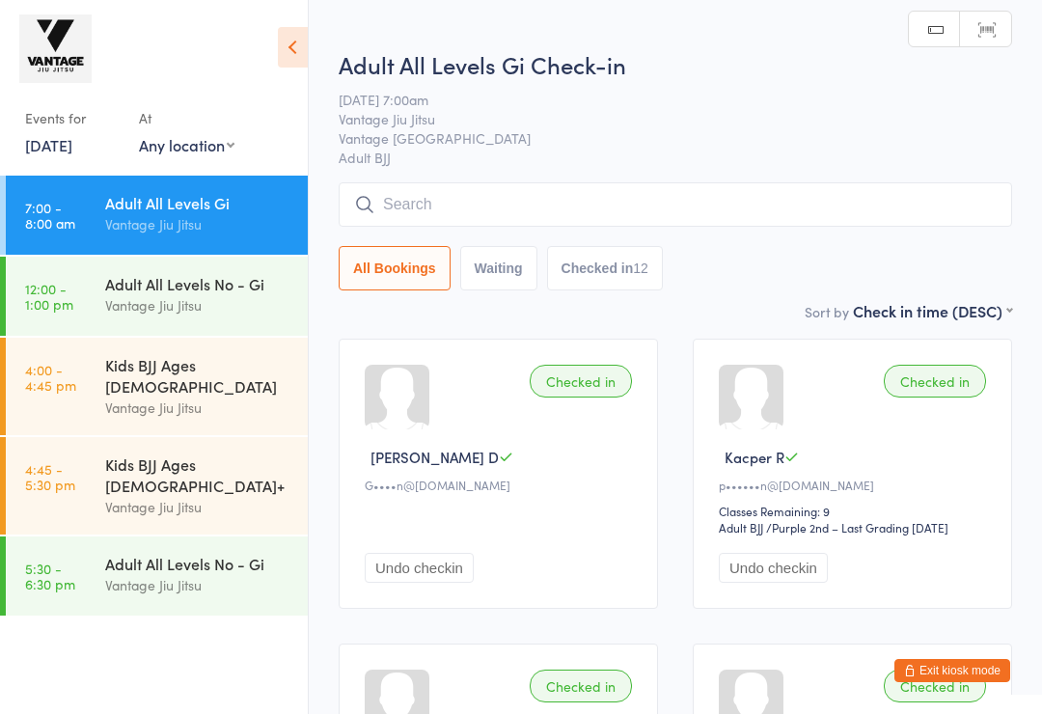
click at [225, 574] on div "Vantage Jiu Jitsu" at bounding box center [198, 585] width 186 height 22
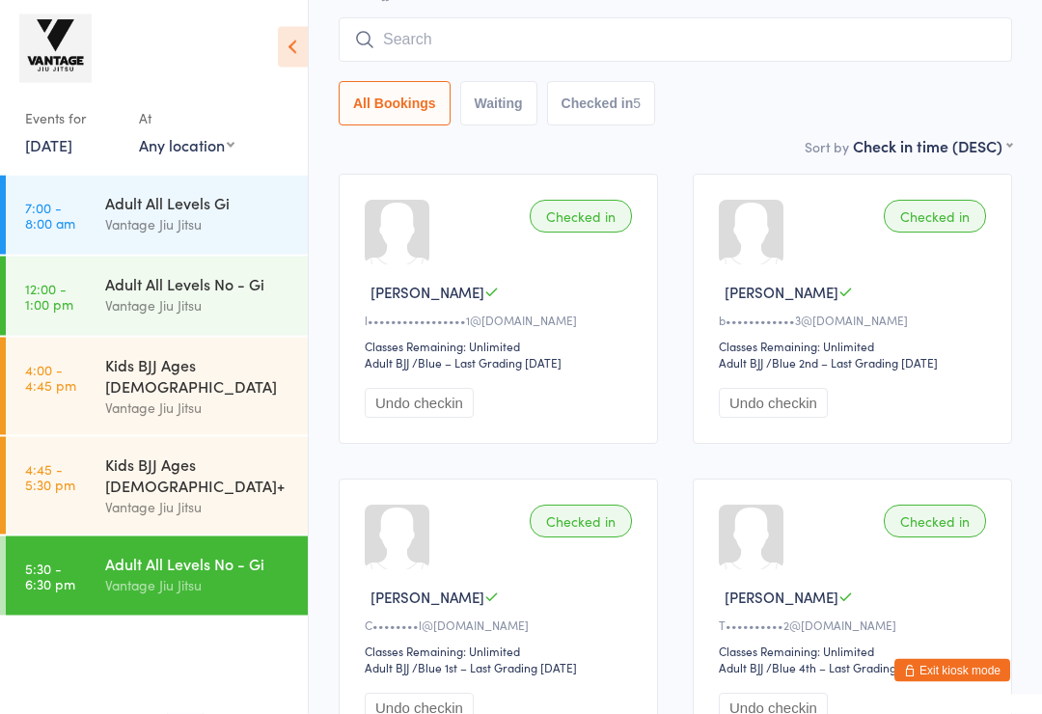
scroll to position [162, 0]
click at [220, 294] on div "Adult All Levels No - Gi" at bounding box center [198, 283] width 186 height 21
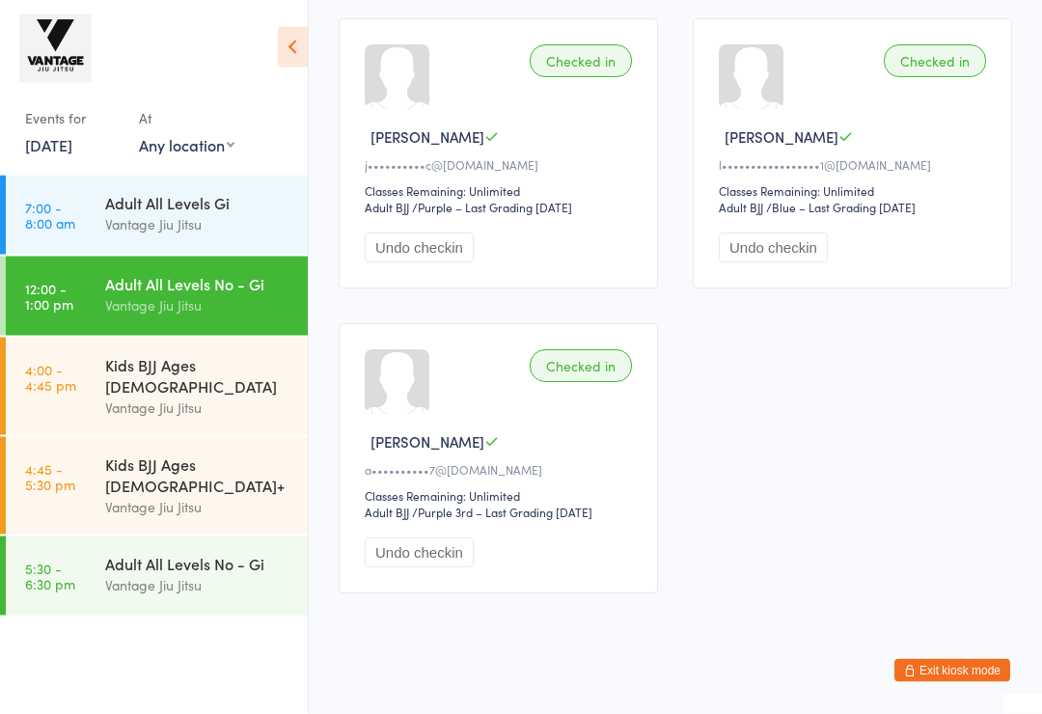
scroll to position [959, 0]
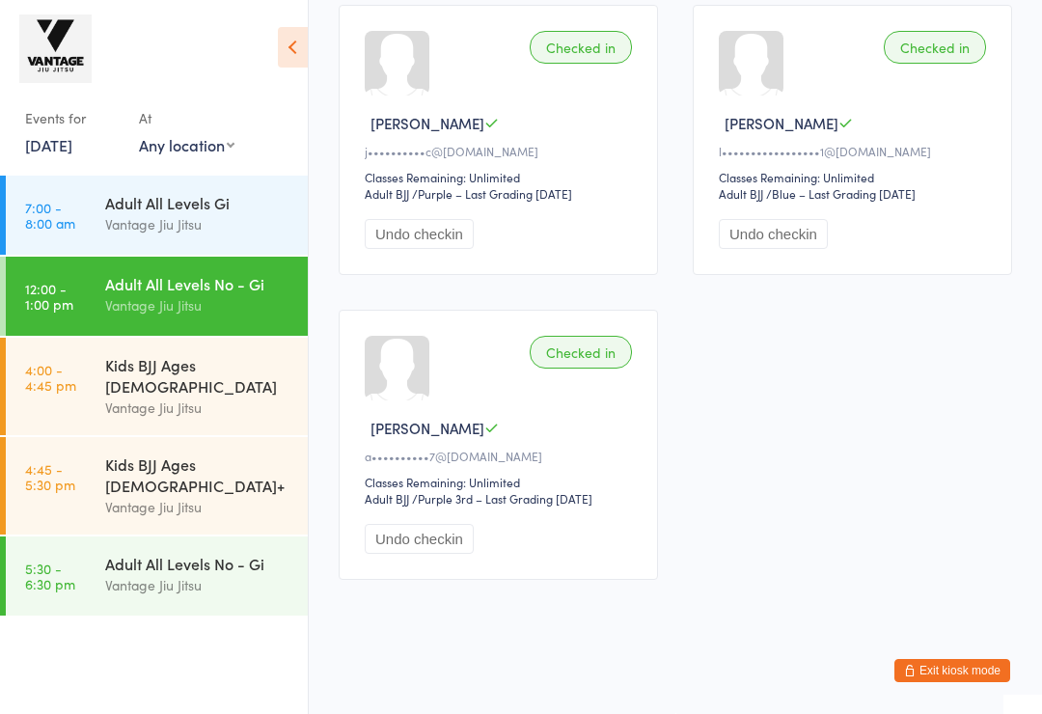
click at [264, 553] on div "Adult All Levels No - Gi" at bounding box center [198, 563] width 186 height 21
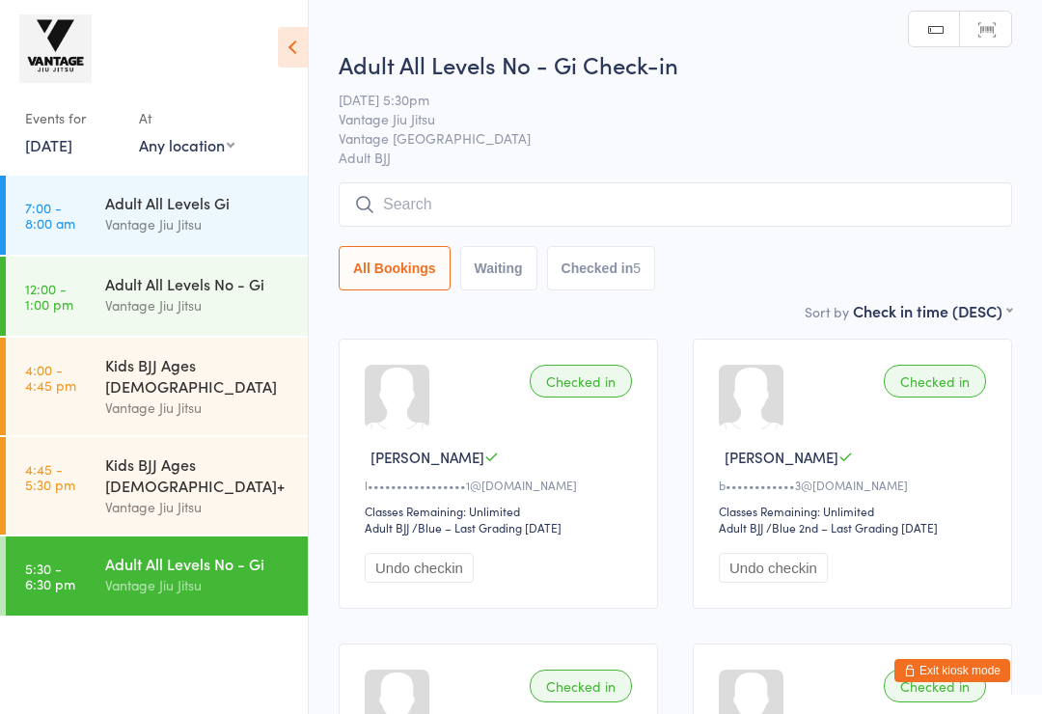
click at [63, 155] on link "[DATE]" at bounding box center [48, 144] width 47 height 21
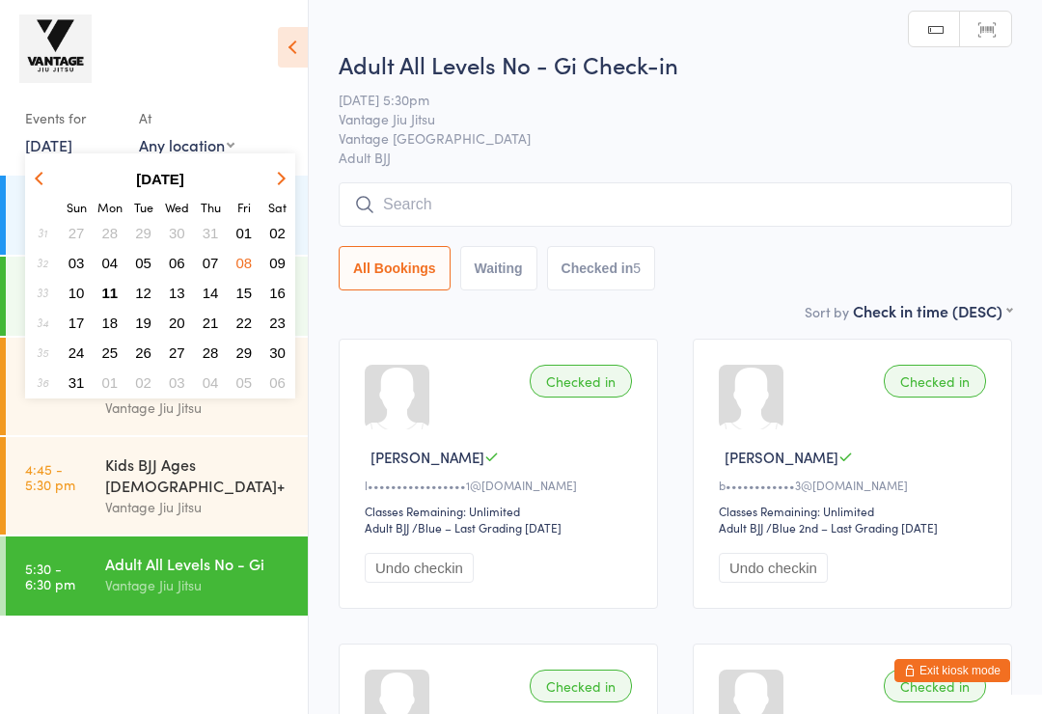
click at [108, 289] on span "11" at bounding box center [110, 293] width 16 height 16
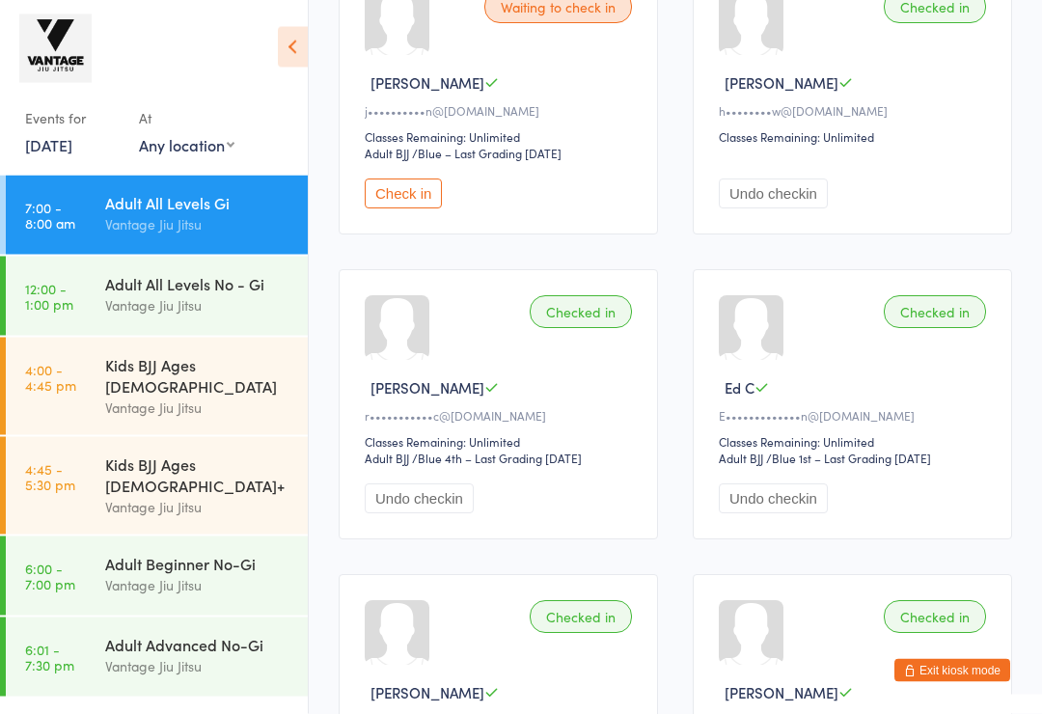
scroll to position [394, 0]
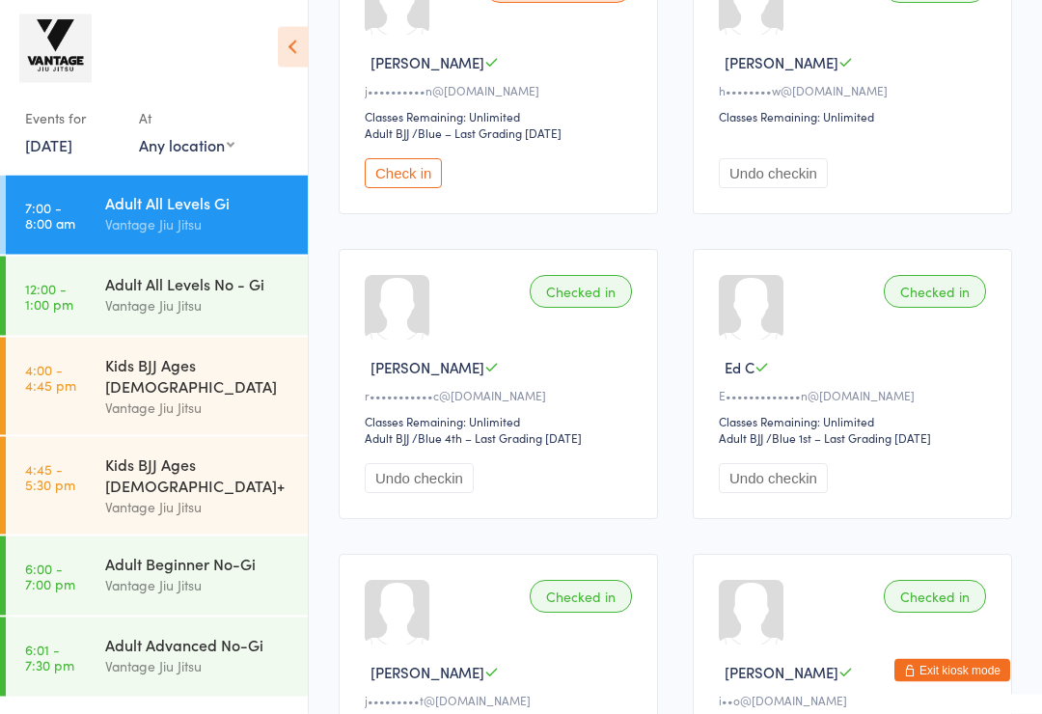
click at [231, 655] on div "Vantage Jiu Jitsu" at bounding box center [198, 666] width 186 height 22
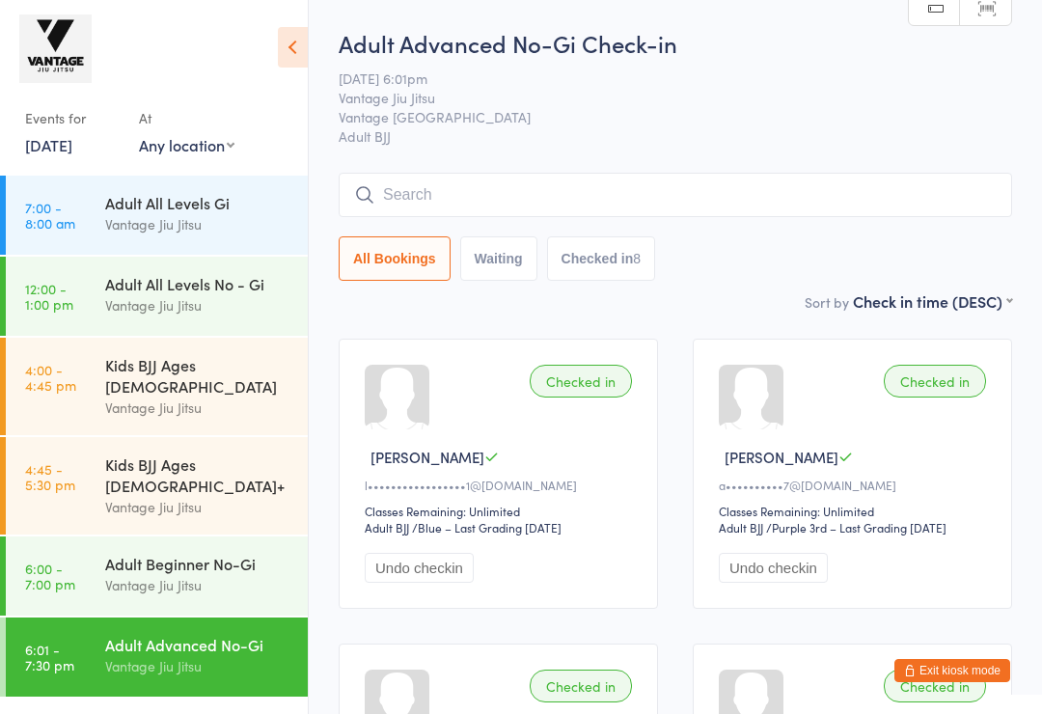
click at [640, 203] on input "search" at bounding box center [675, 195] width 673 height 44
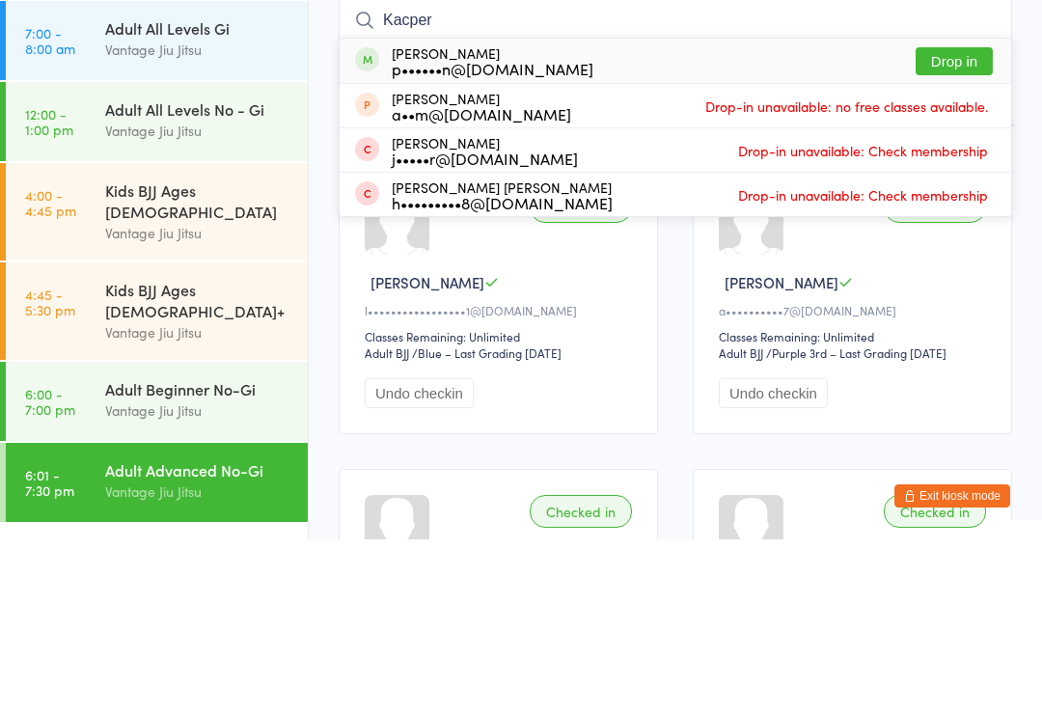
type input "Kacper"
click at [960, 222] on button "Drop in" at bounding box center [953, 236] width 77 height 28
